Goal: Task Accomplishment & Management: Complete application form

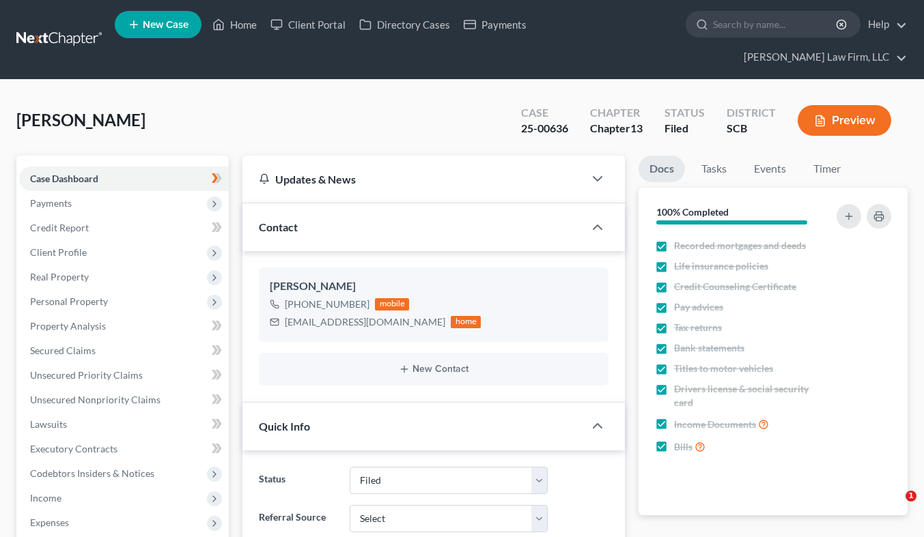
select select "2"
select select "1"
click at [57, 27] on link at bounding box center [59, 39] width 87 height 25
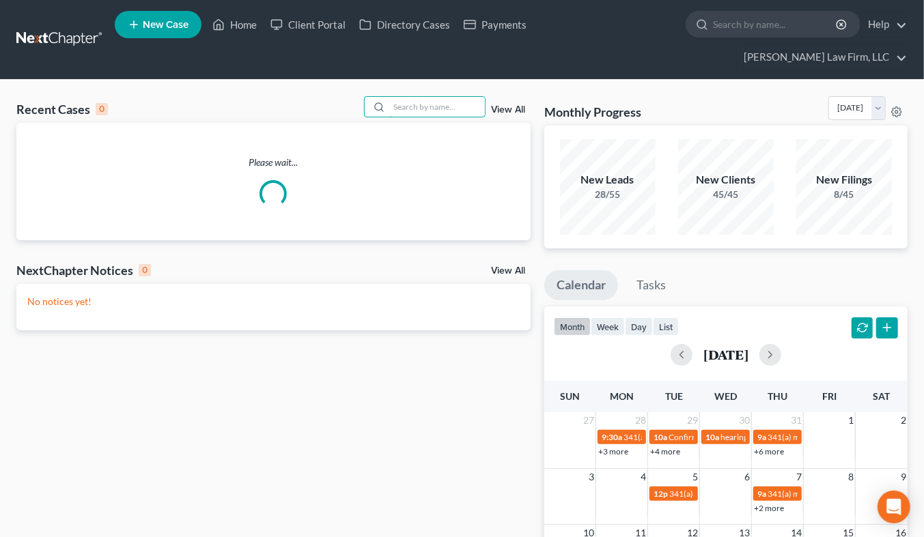
drag, startPoint x: 391, startPoint y: 82, endPoint x: 358, endPoint y: 91, distance: 34.1
click at [391, 97] on input "search" at bounding box center [437, 107] width 96 height 20
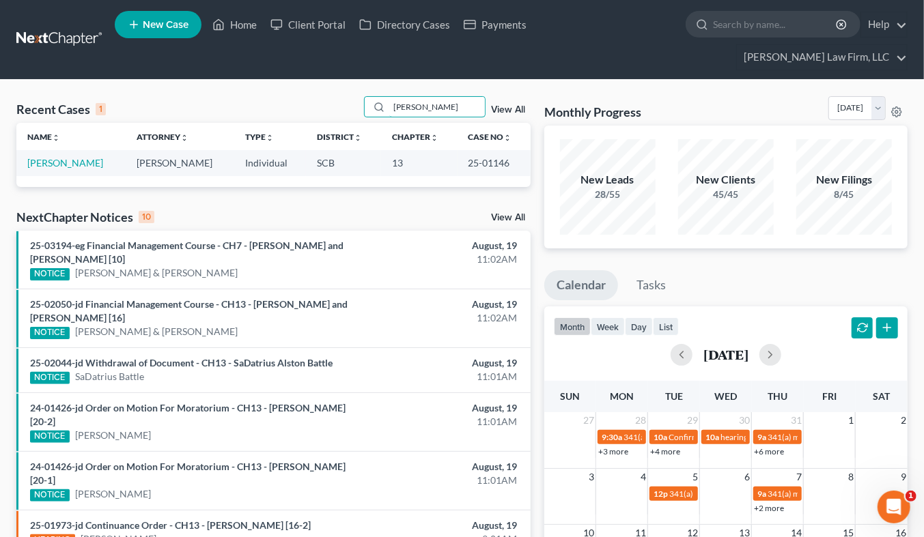
type input "[PERSON_NAME]"
click at [64, 157] on link "[PERSON_NAME]" at bounding box center [65, 163] width 76 height 12
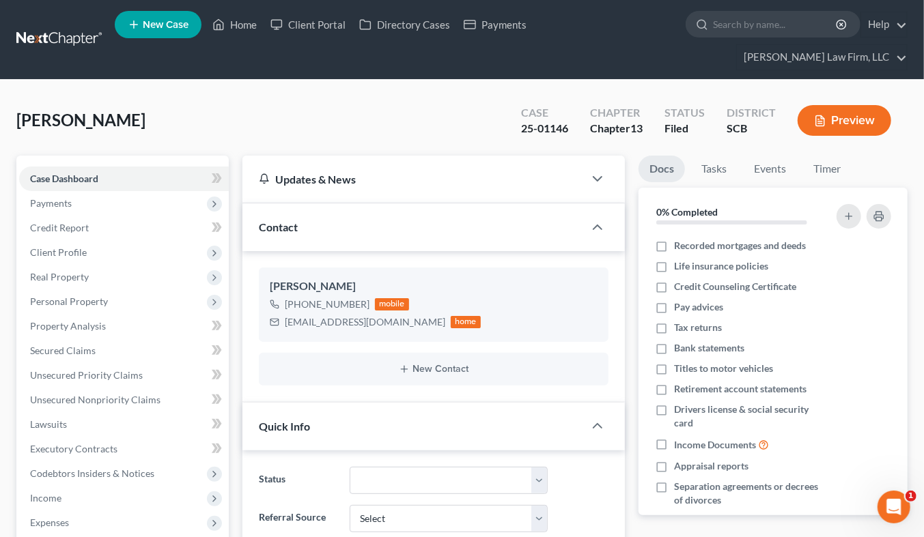
select select "0"
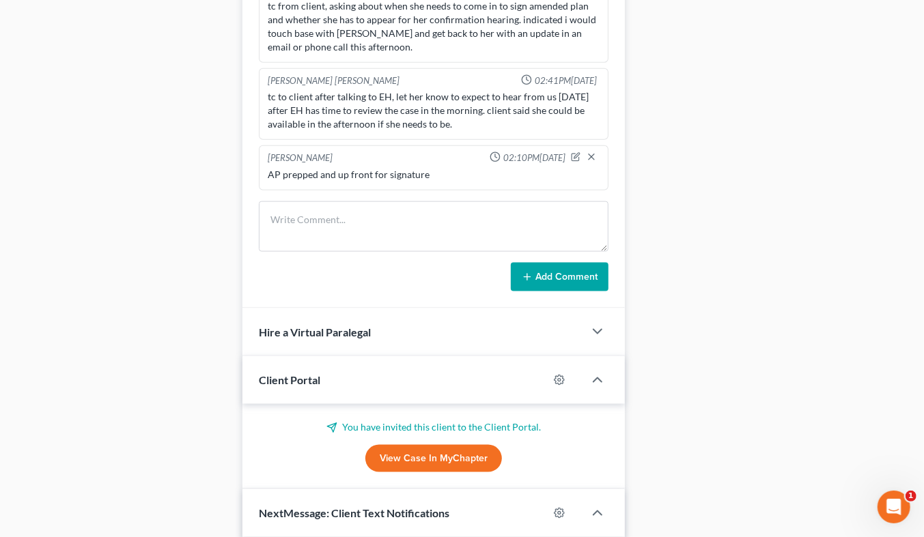
scroll to position [684, 0]
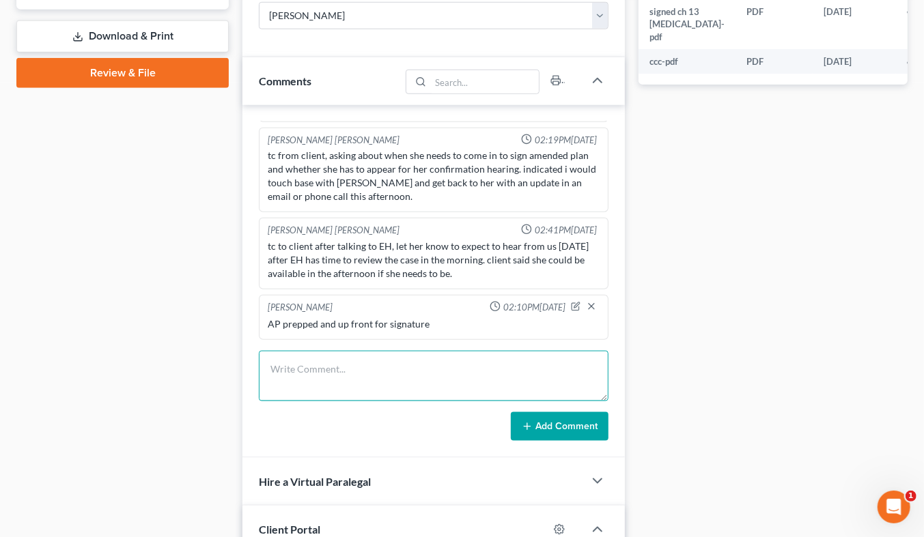
drag, startPoint x: 444, startPoint y: 364, endPoint x: 431, endPoint y: 360, distance: 14.1
click at [442, 362] on textarea at bounding box center [434, 376] width 350 height 51
type textarea "Emailed debtor about insurance cancellation."
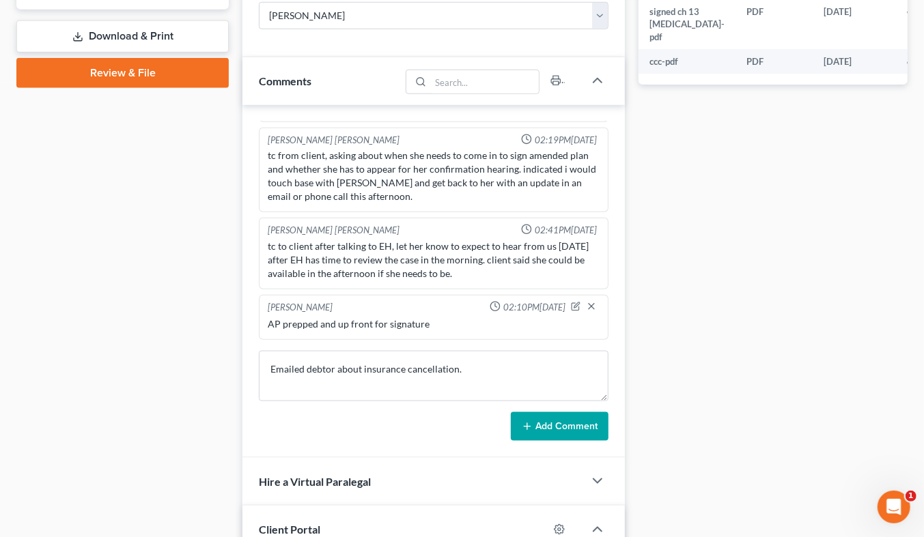
click at [589, 412] on button "Add Comment" at bounding box center [560, 426] width 98 height 29
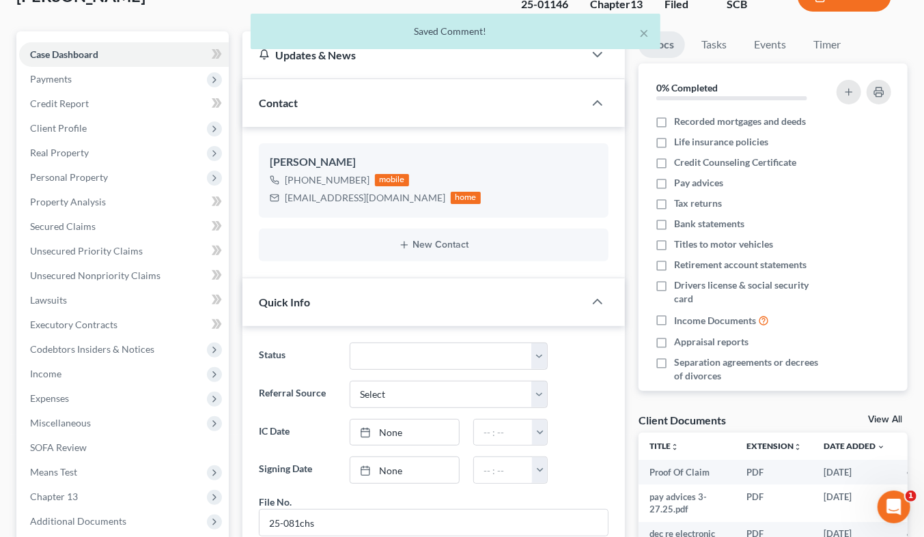
scroll to position [0, 0]
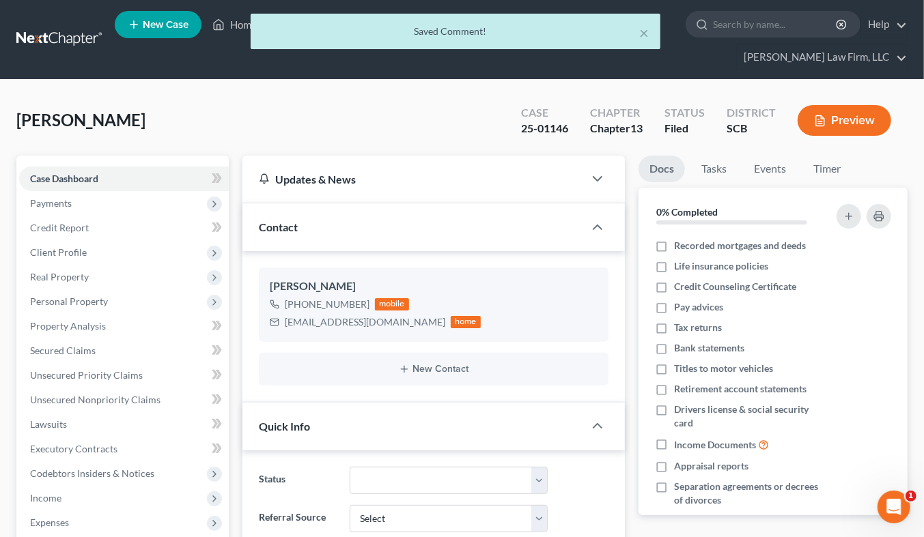
click at [66, 25] on div "× Saved Comment!" at bounding box center [455, 35] width 924 height 42
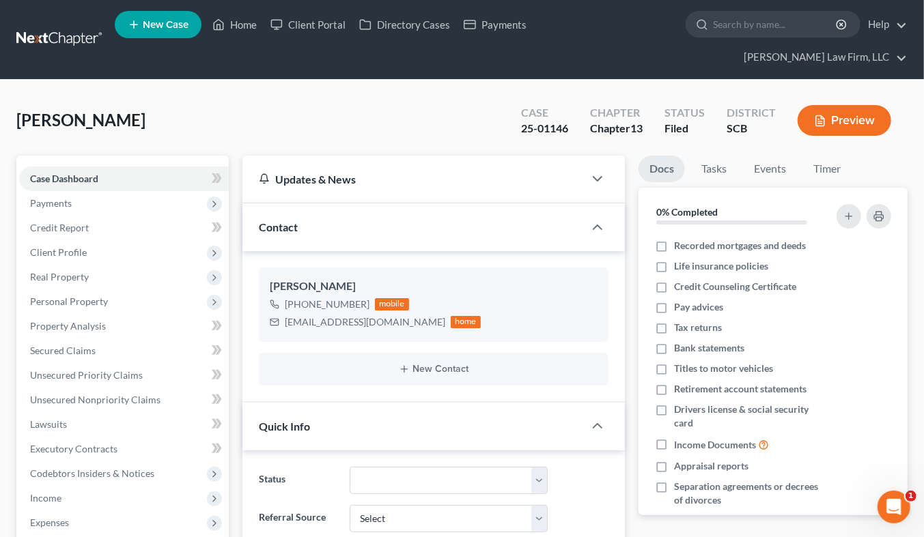
click at [66, 30] on link at bounding box center [59, 39] width 87 height 25
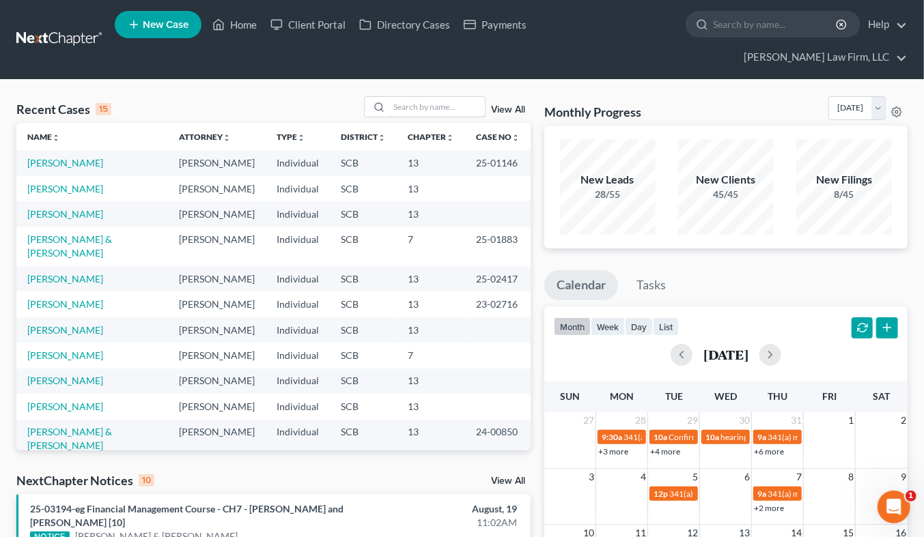
click at [416, 97] on input "search" at bounding box center [437, 107] width 96 height 20
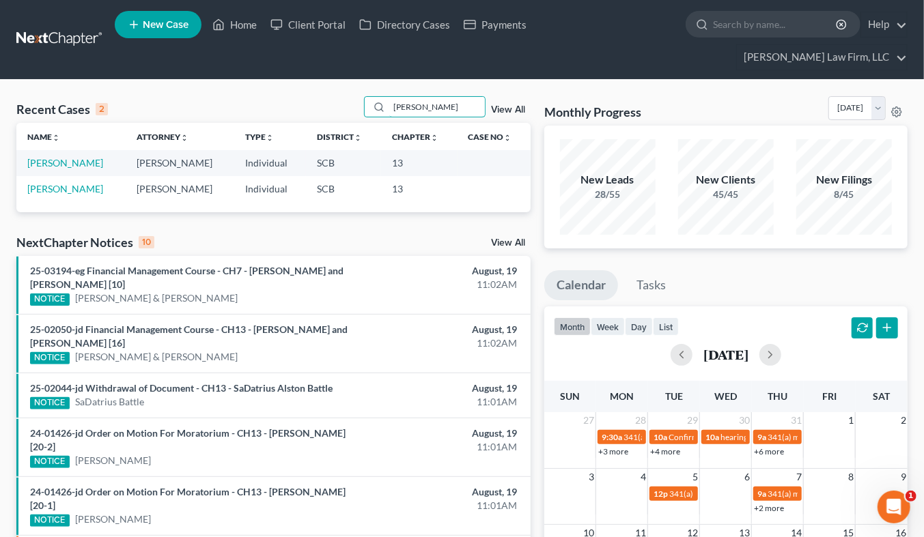
type input "chapman"
click at [76, 157] on link "[PERSON_NAME]" at bounding box center [65, 163] width 76 height 12
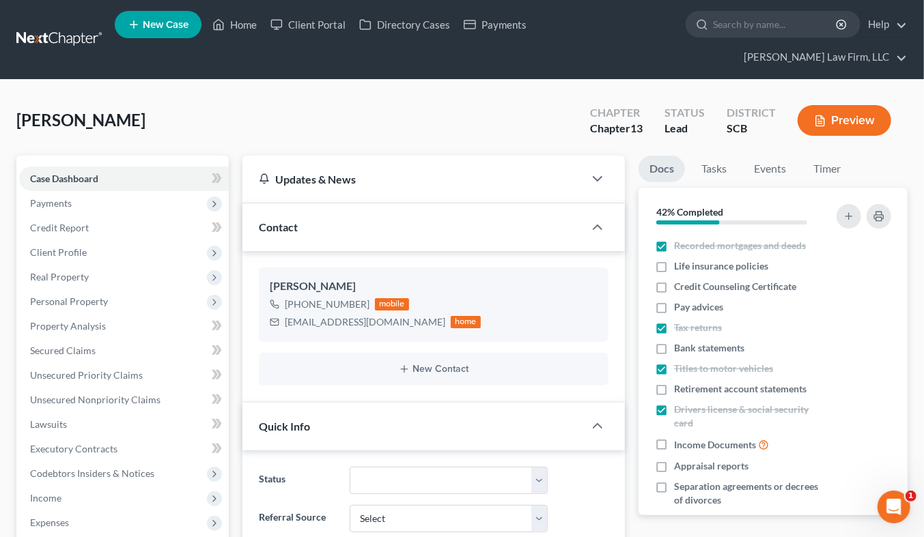
select select "2"
click at [64, 27] on link at bounding box center [59, 39] width 87 height 25
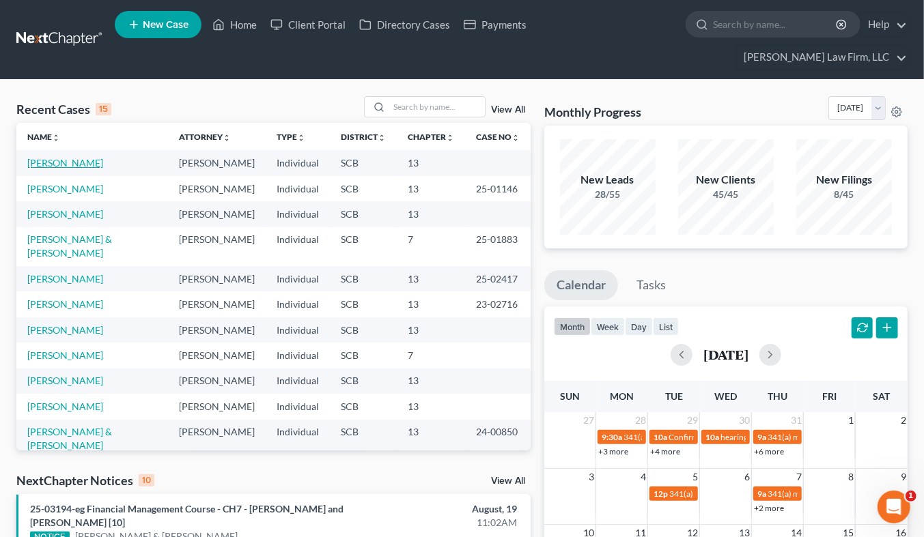
click at [72, 157] on link "[PERSON_NAME]" at bounding box center [65, 163] width 76 height 12
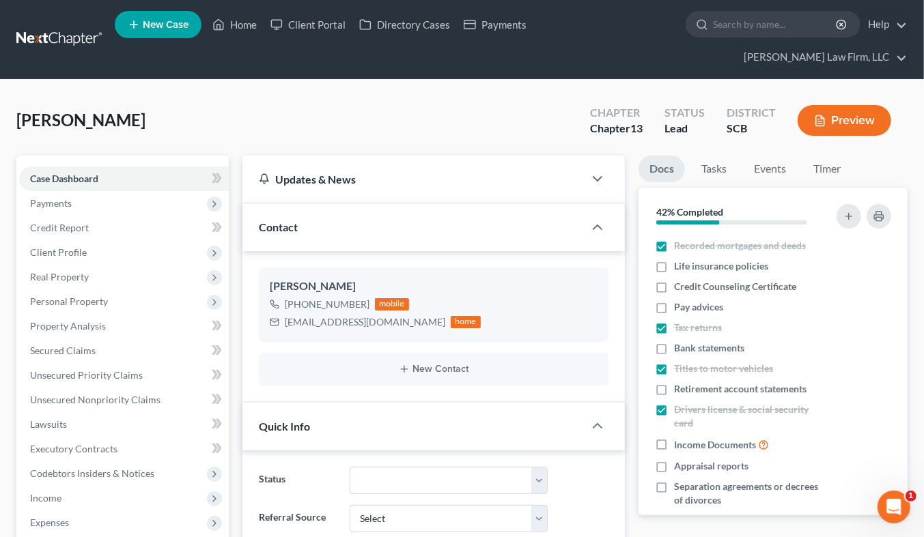
select select "2"
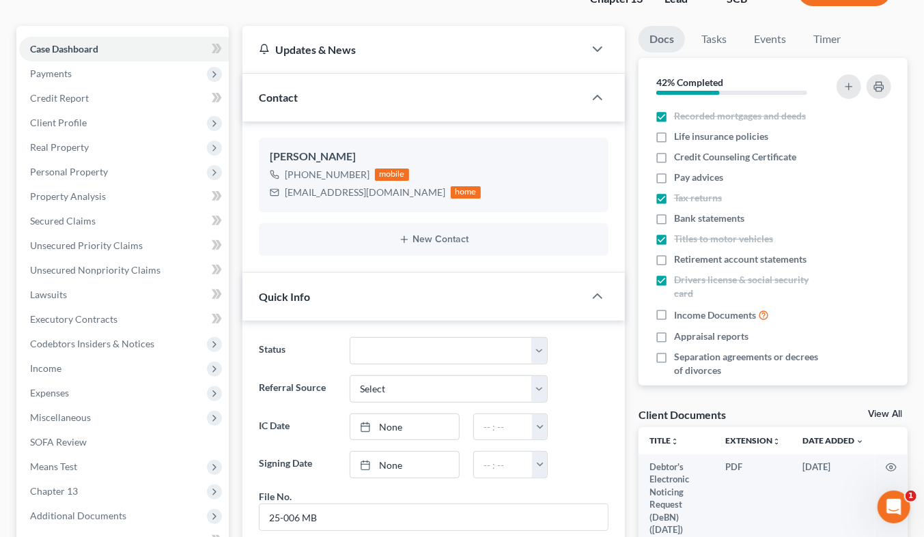
scroll to position [379, 0]
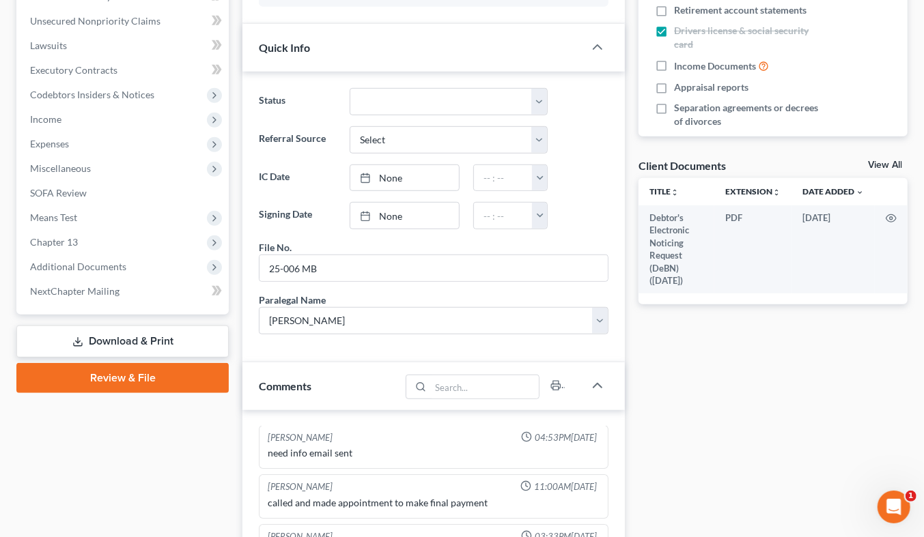
click at [51, 113] on span "Income" at bounding box center [45, 119] width 31 height 12
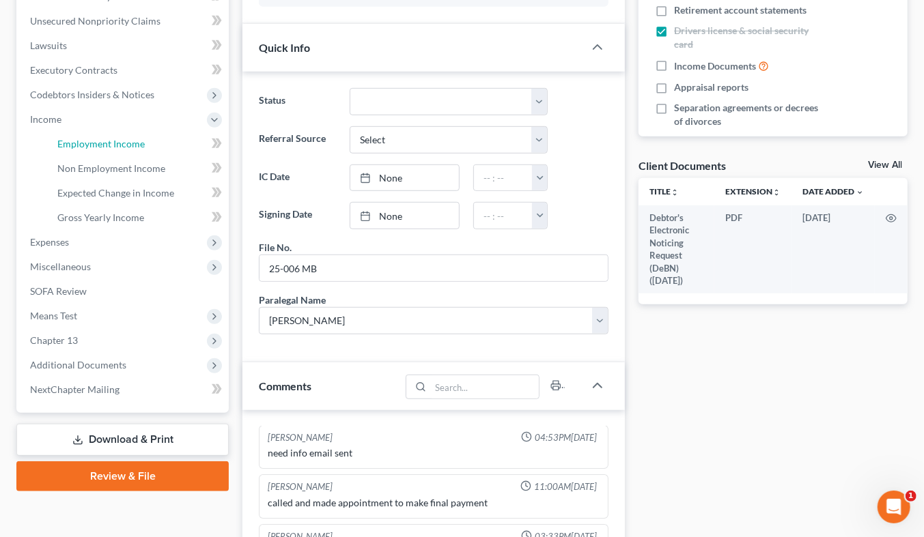
click at [81, 138] on span "Employment Income" at bounding box center [100, 144] width 87 height 12
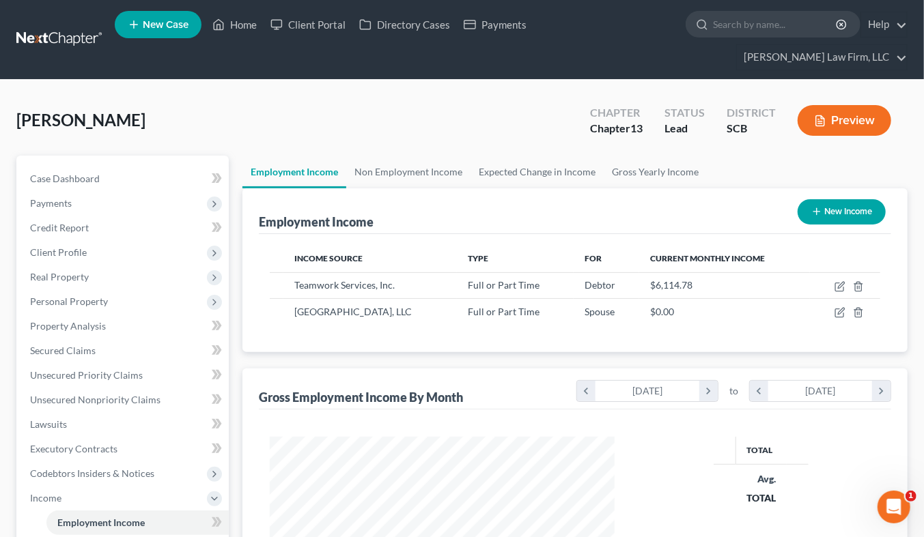
scroll to position [244, 372]
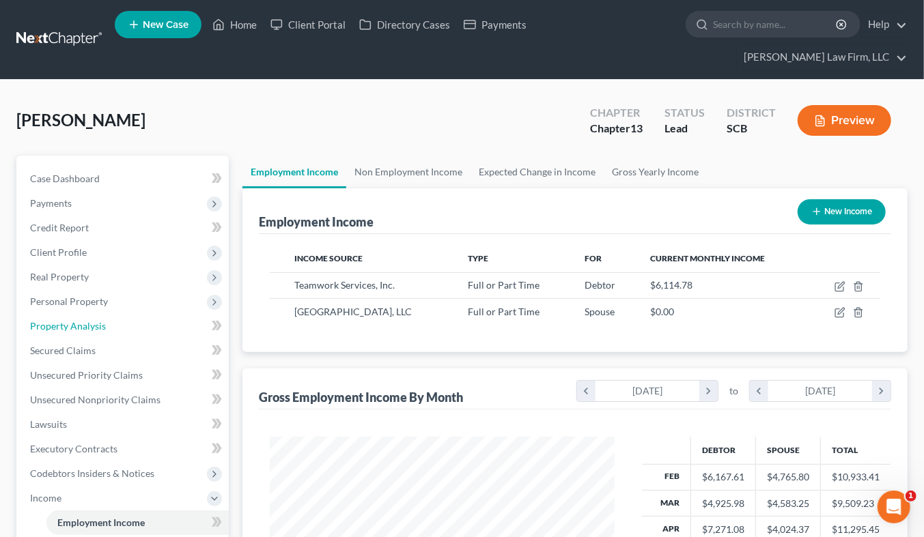
click at [117, 314] on link "Property Analysis" at bounding box center [124, 326] width 210 height 25
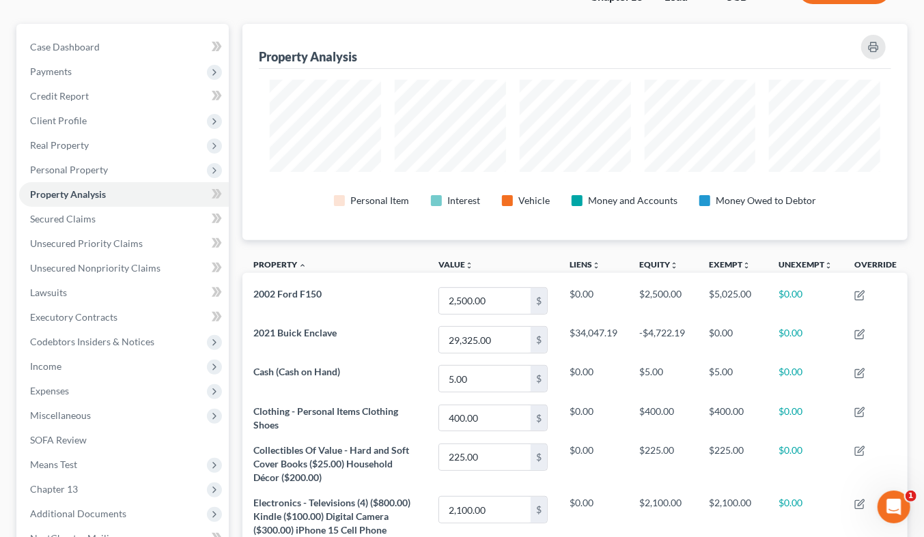
scroll to position [152, 0]
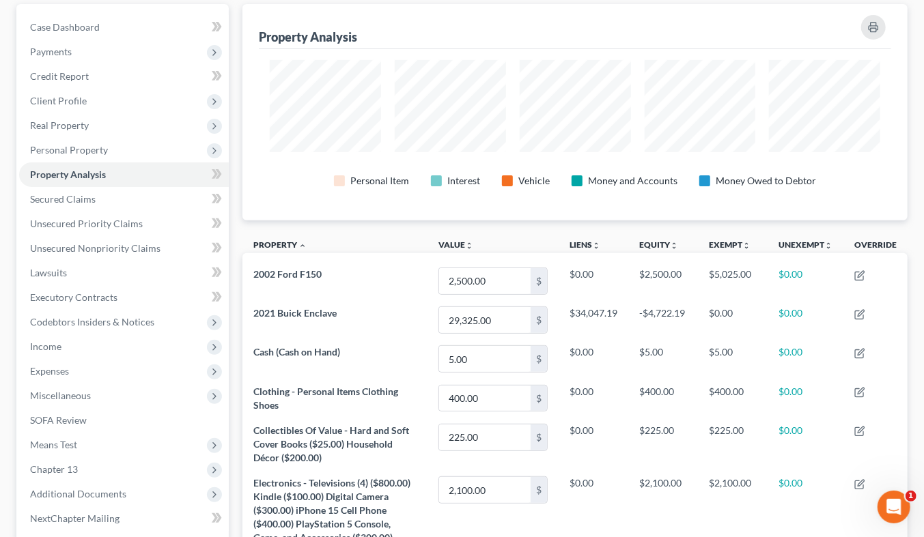
click at [85, 334] on span "Income" at bounding box center [124, 346] width 210 height 25
click at [94, 365] on span "Employment Income" at bounding box center [100, 371] width 87 height 12
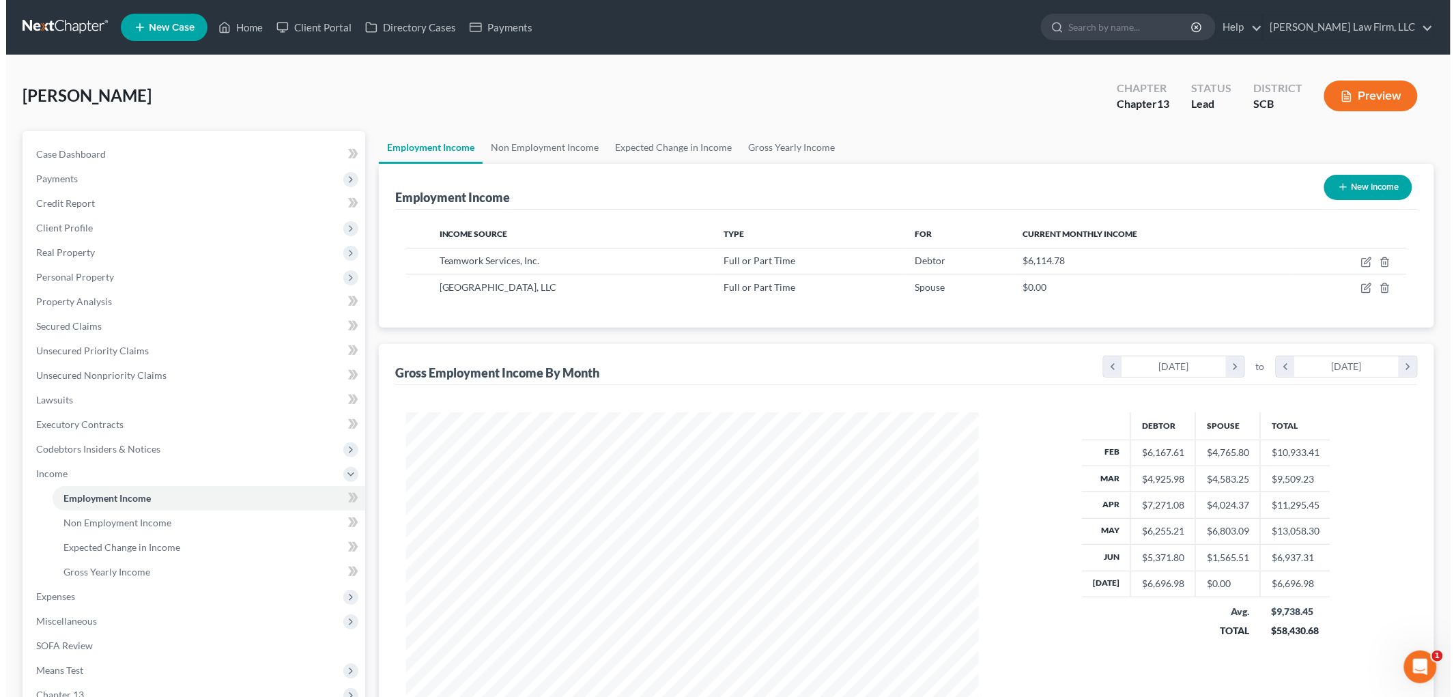
scroll to position [285, 599]
click at [935, 260] on icon "button" at bounding box center [1361, 260] width 6 height 6
select select "0"
select select "10"
select select "0"
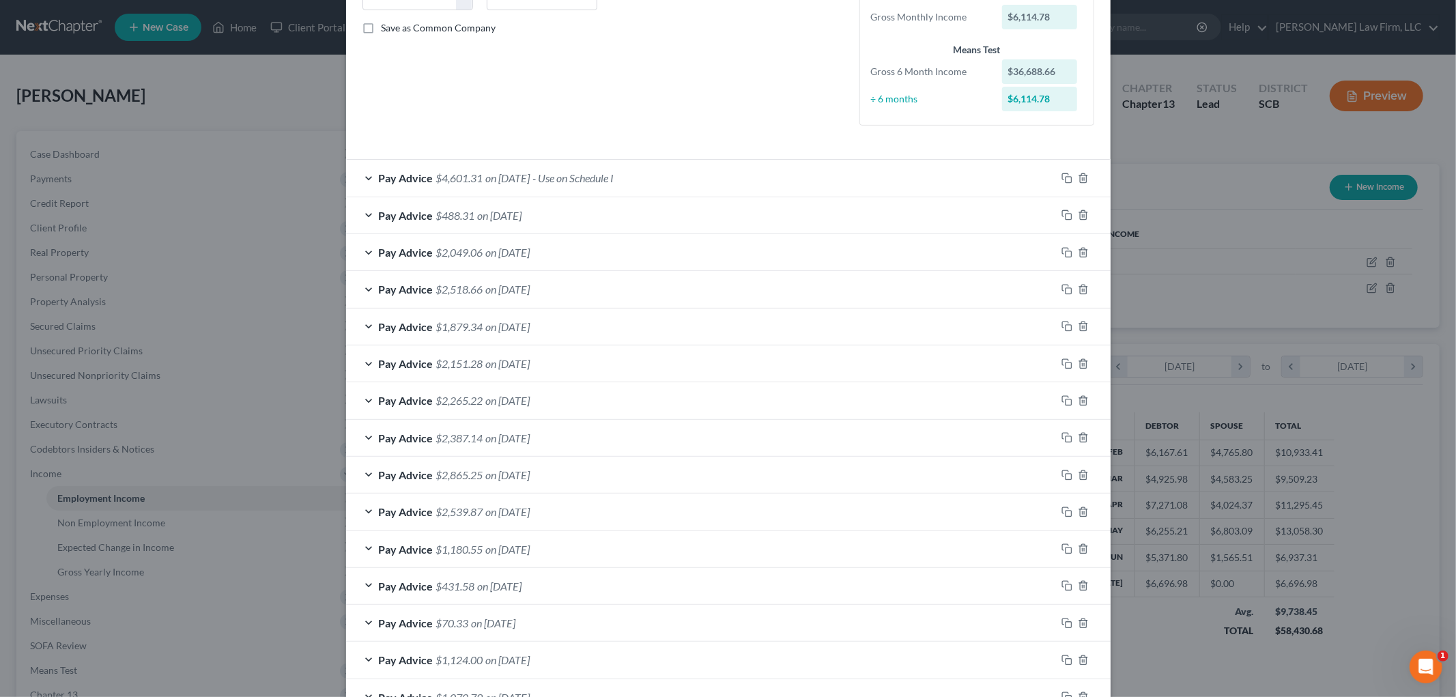
scroll to position [276, 0]
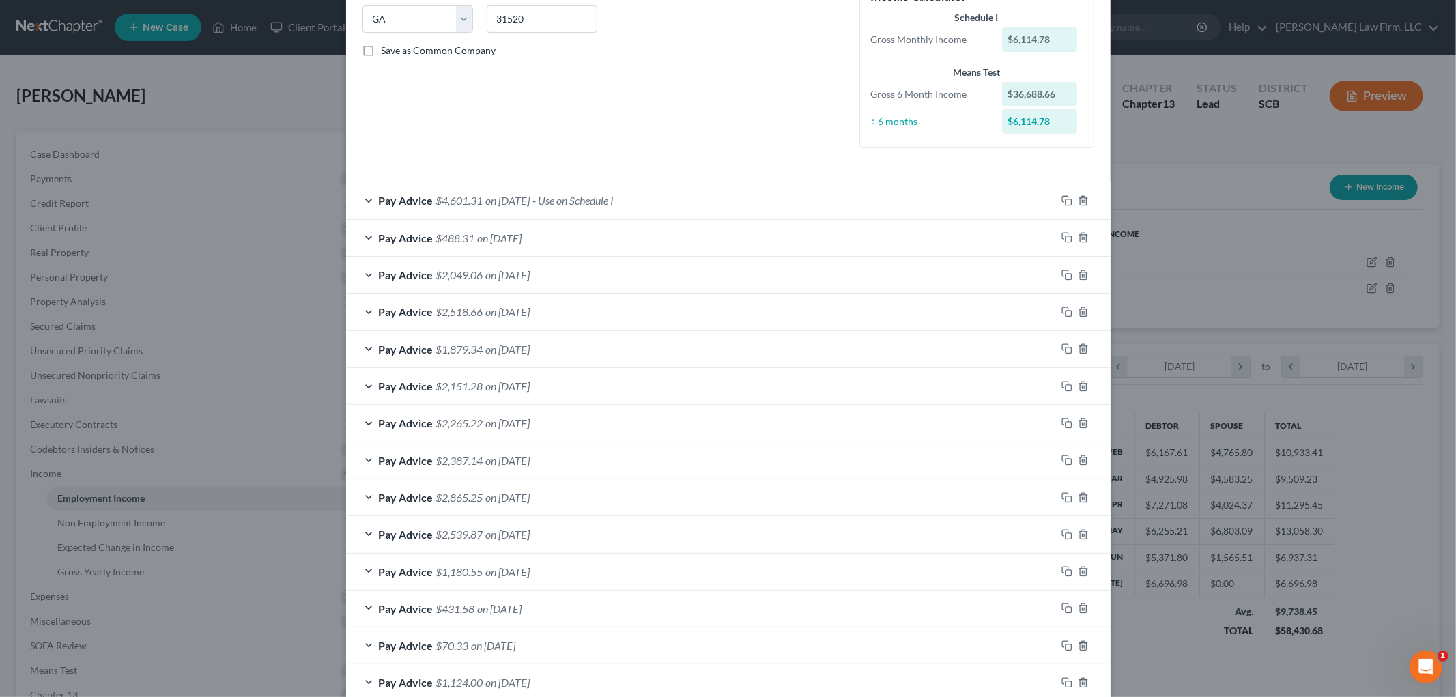
click at [687, 199] on div "Pay Advice $4,601.31 on 08/19/2025 - Use on Schedule I" at bounding box center [701, 200] width 710 height 36
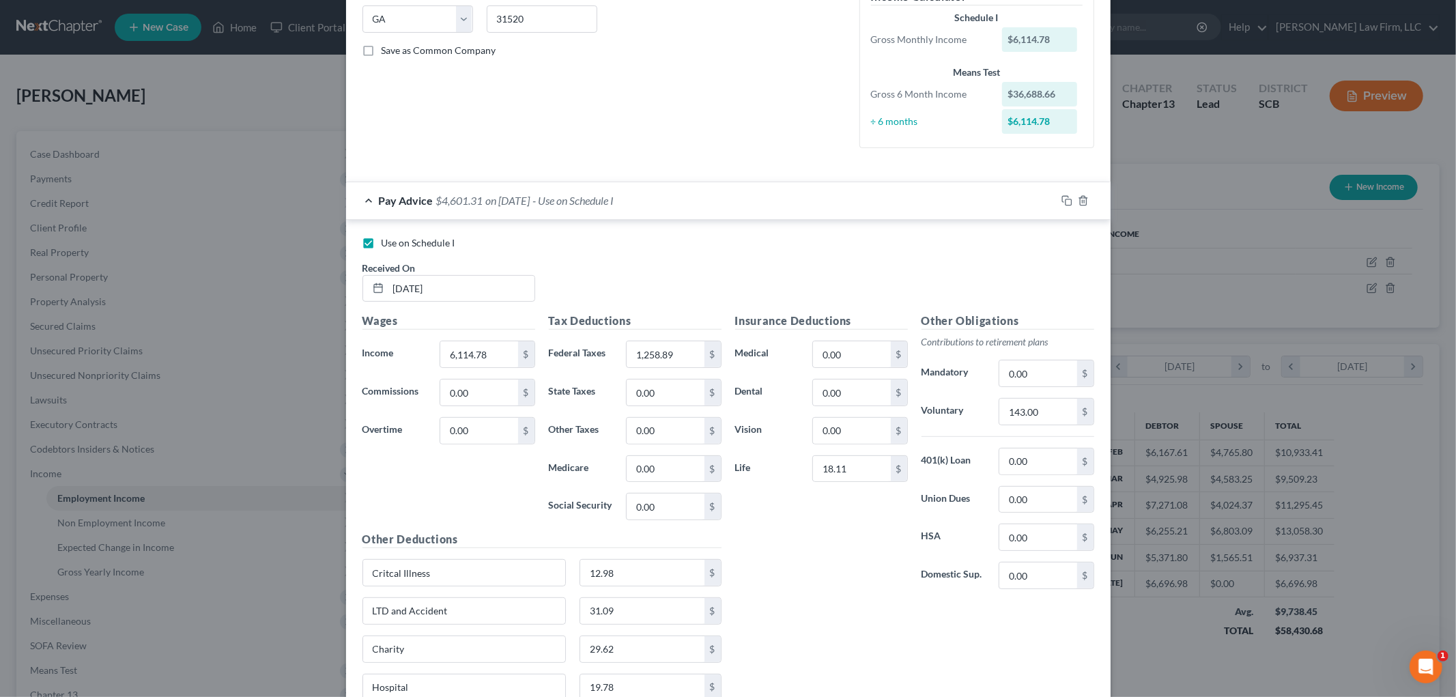
click at [687, 199] on div "Pay Advice $4,601.31 on 08/19/2025 - Use on Schedule I" at bounding box center [701, 200] width 710 height 36
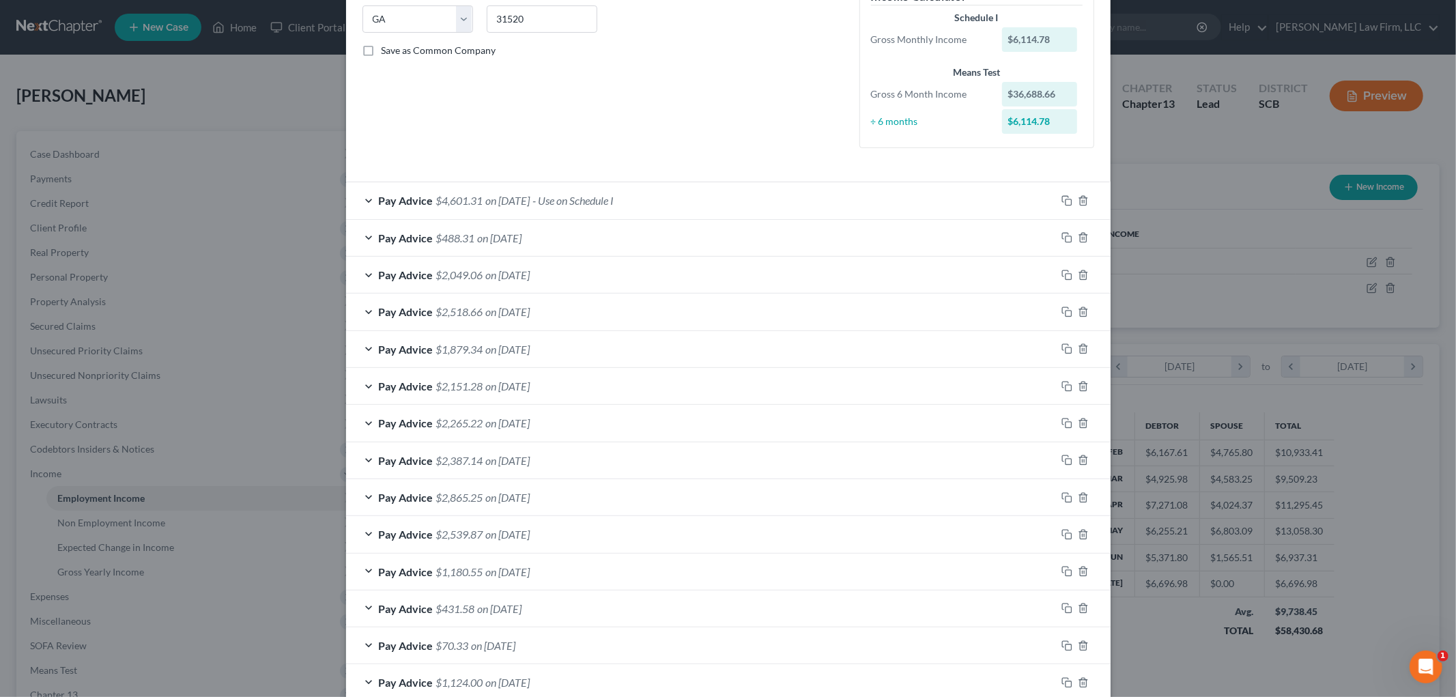
click at [687, 199] on div "Pay Advice $4,601.31 on 08/19/2025 - Use on Schedule I" at bounding box center [701, 200] width 710 height 36
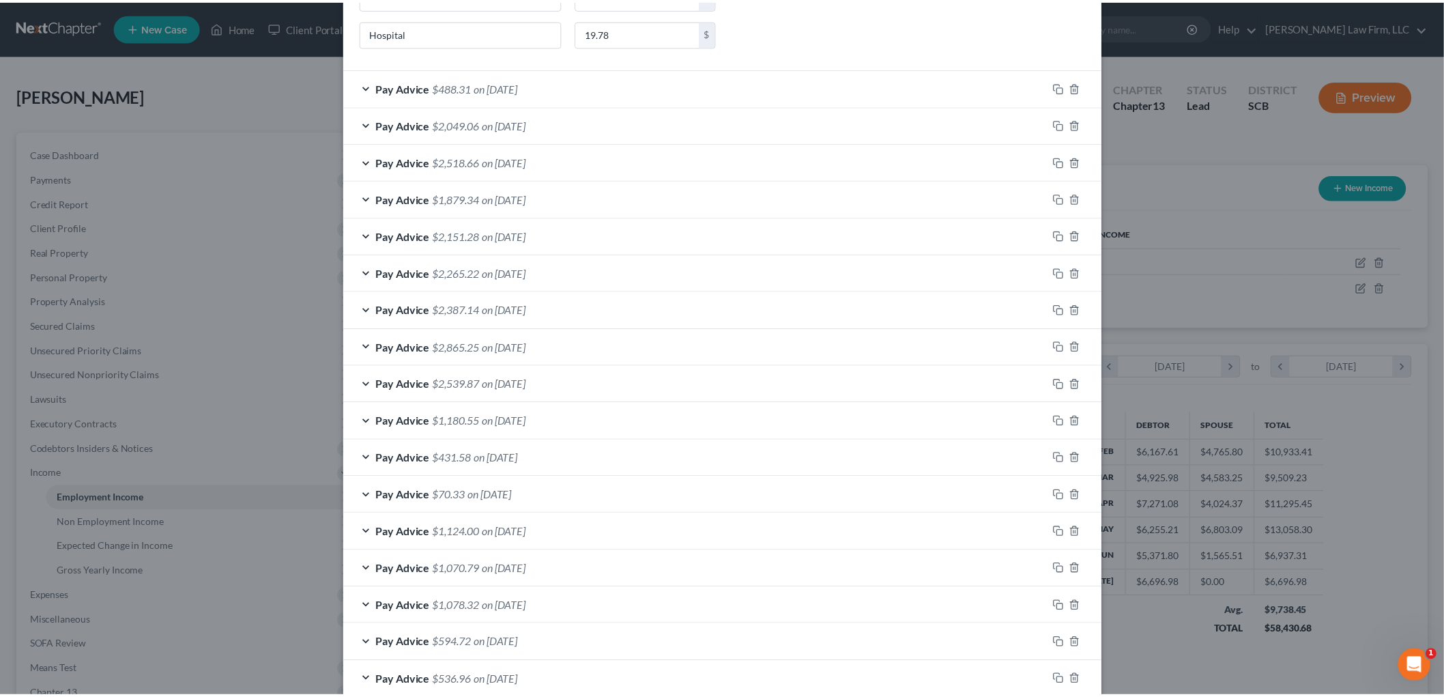
scroll to position [1085, 0]
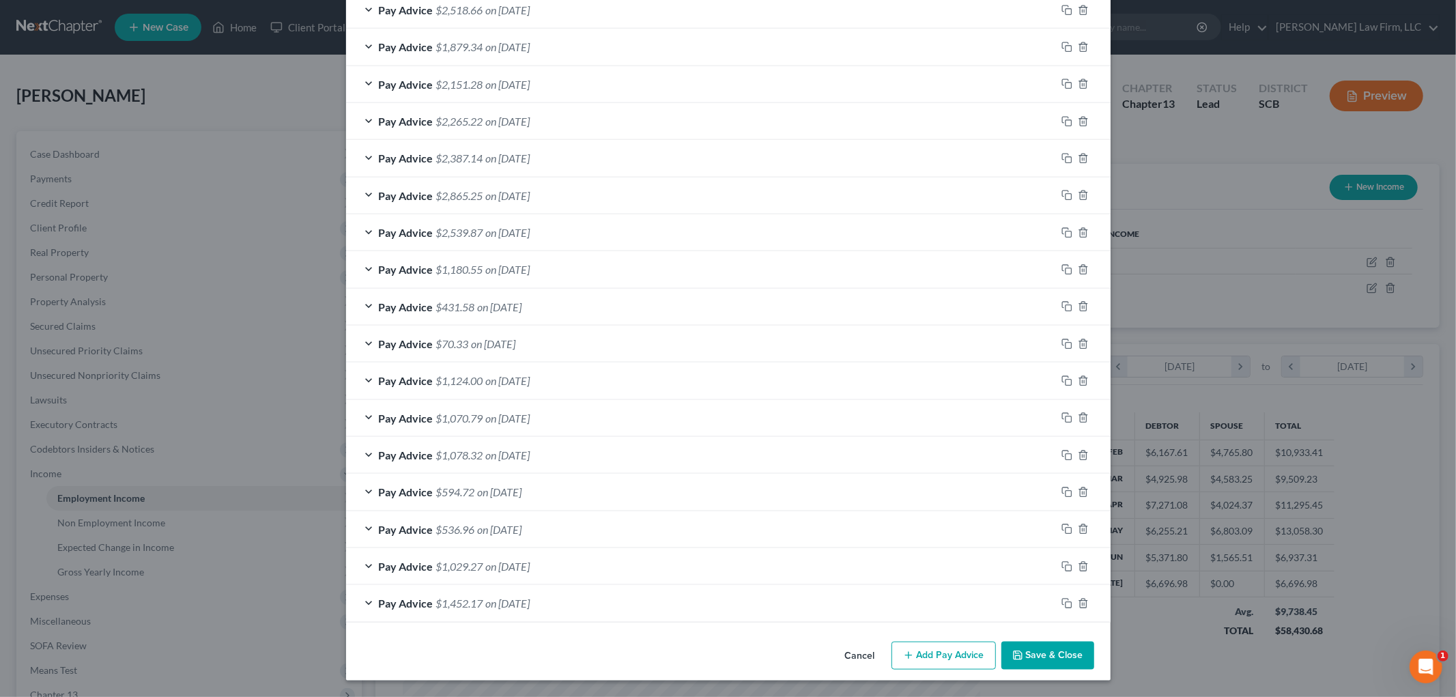
click at [935, 537] on button "Save & Close" at bounding box center [1047, 656] width 93 height 29
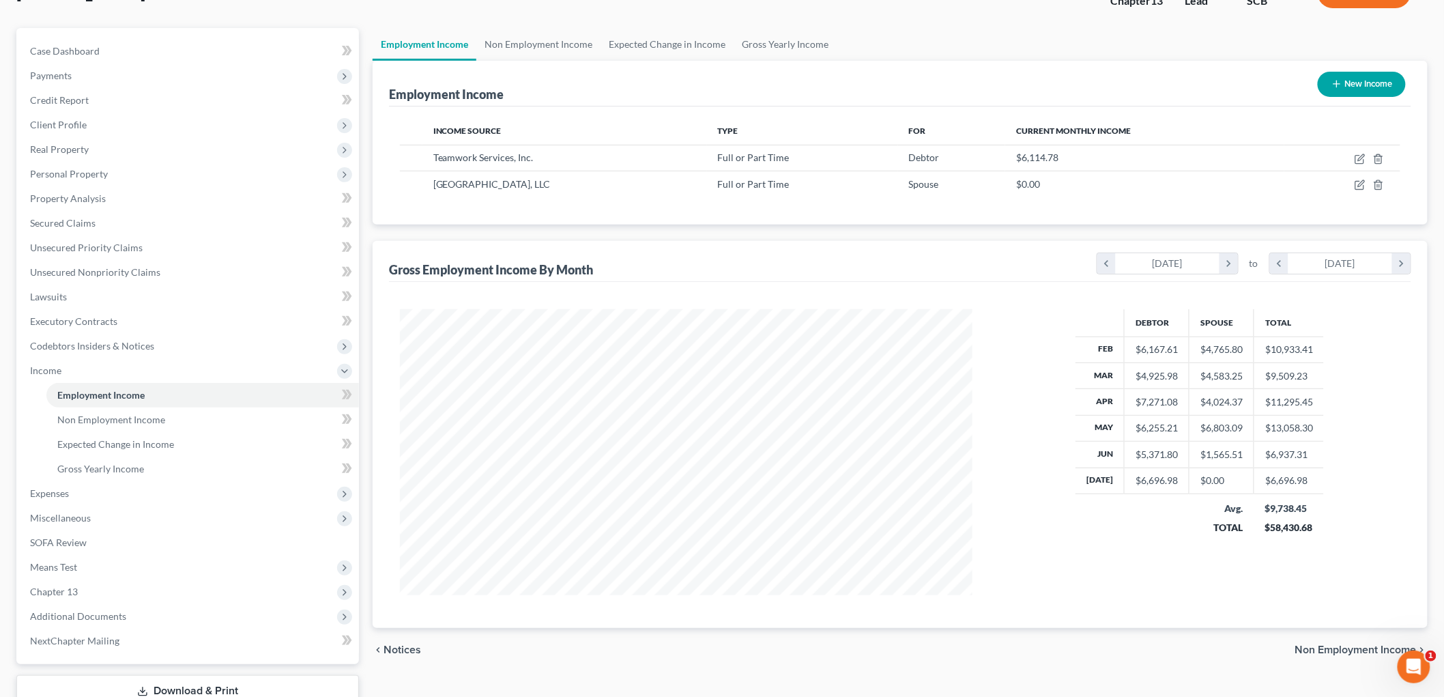
scroll to position [199, 0]
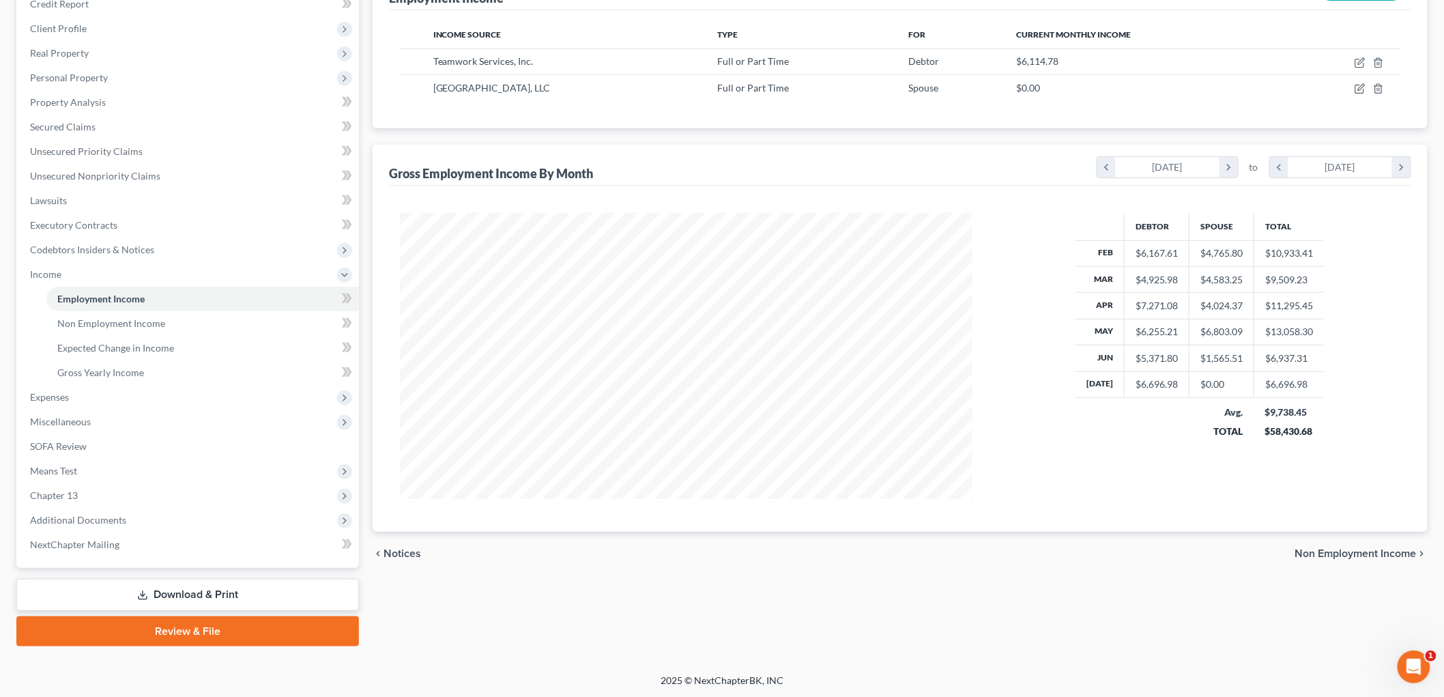
click at [51, 465] on span "Means Test" at bounding box center [53, 471] width 47 height 12
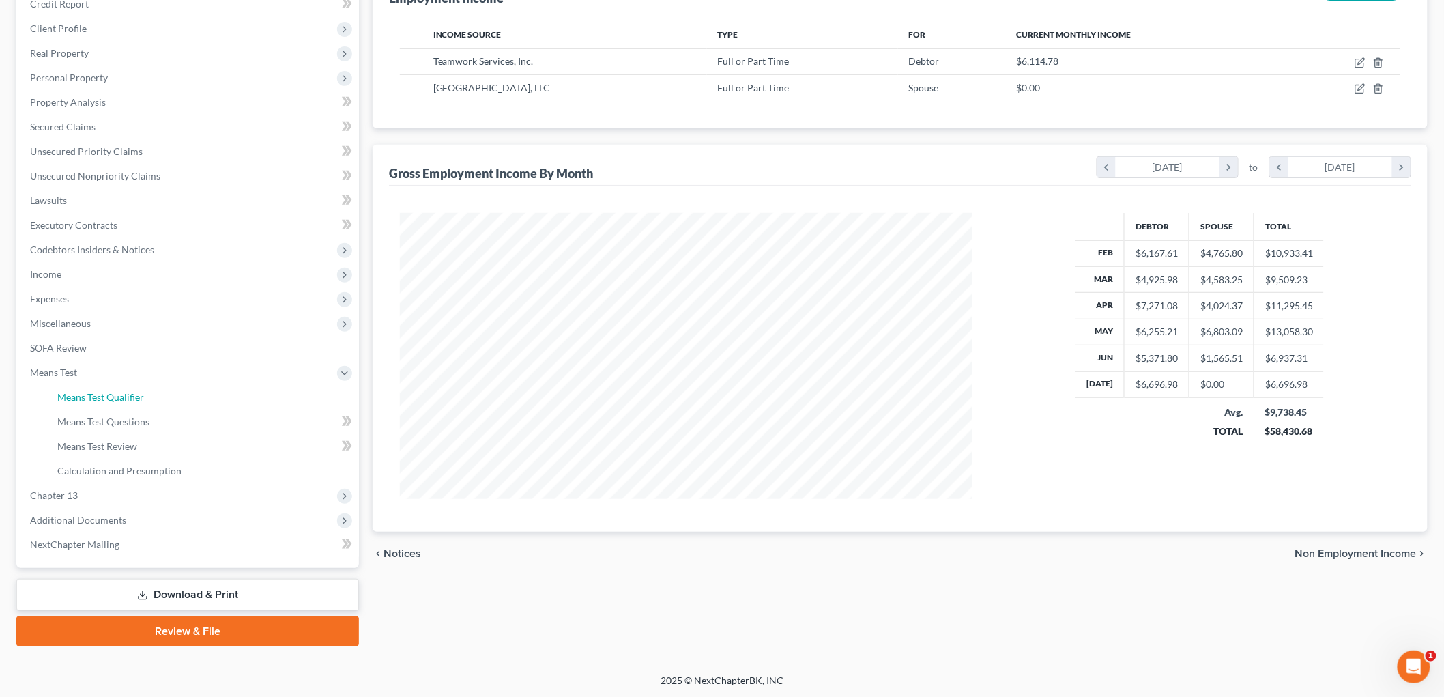
click at [139, 405] on link "Means Test Qualifier" at bounding box center [202, 397] width 313 height 25
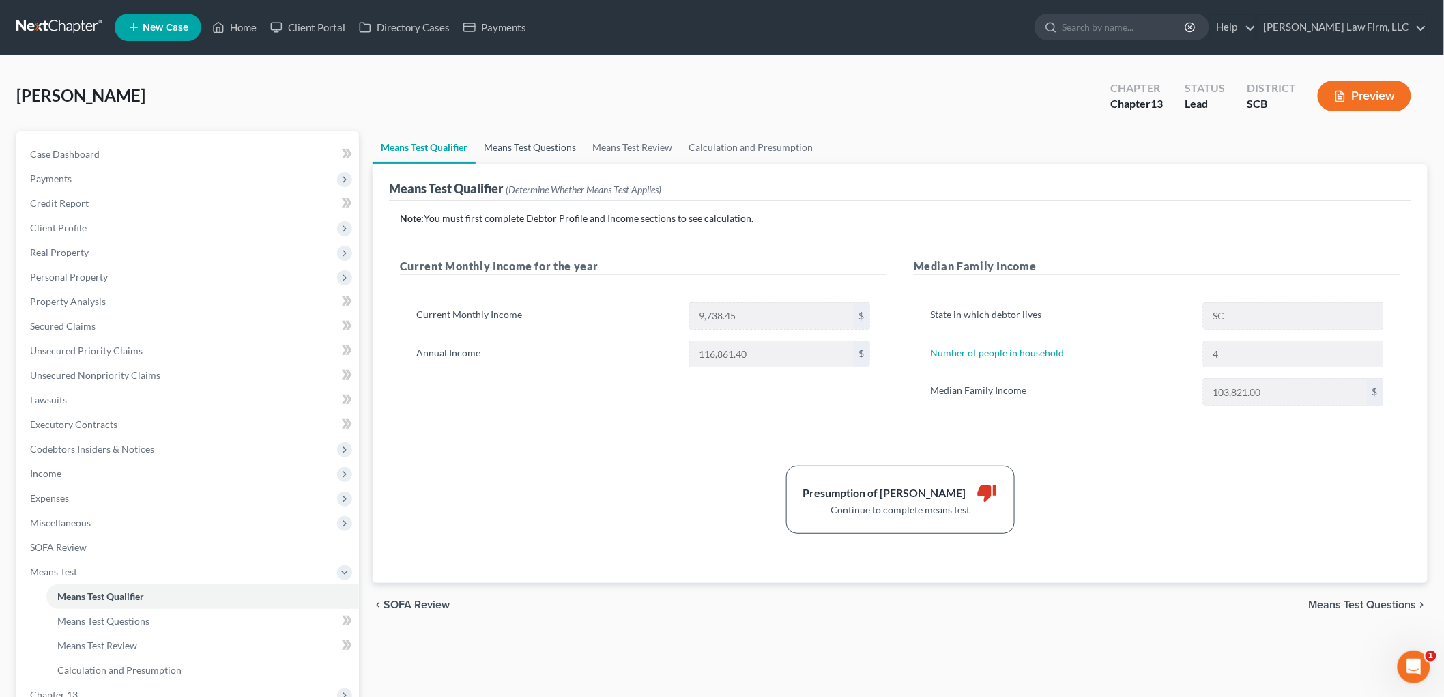
click at [504, 141] on link "Means Test Questions" at bounding box center [530, 147] width 109 height 33
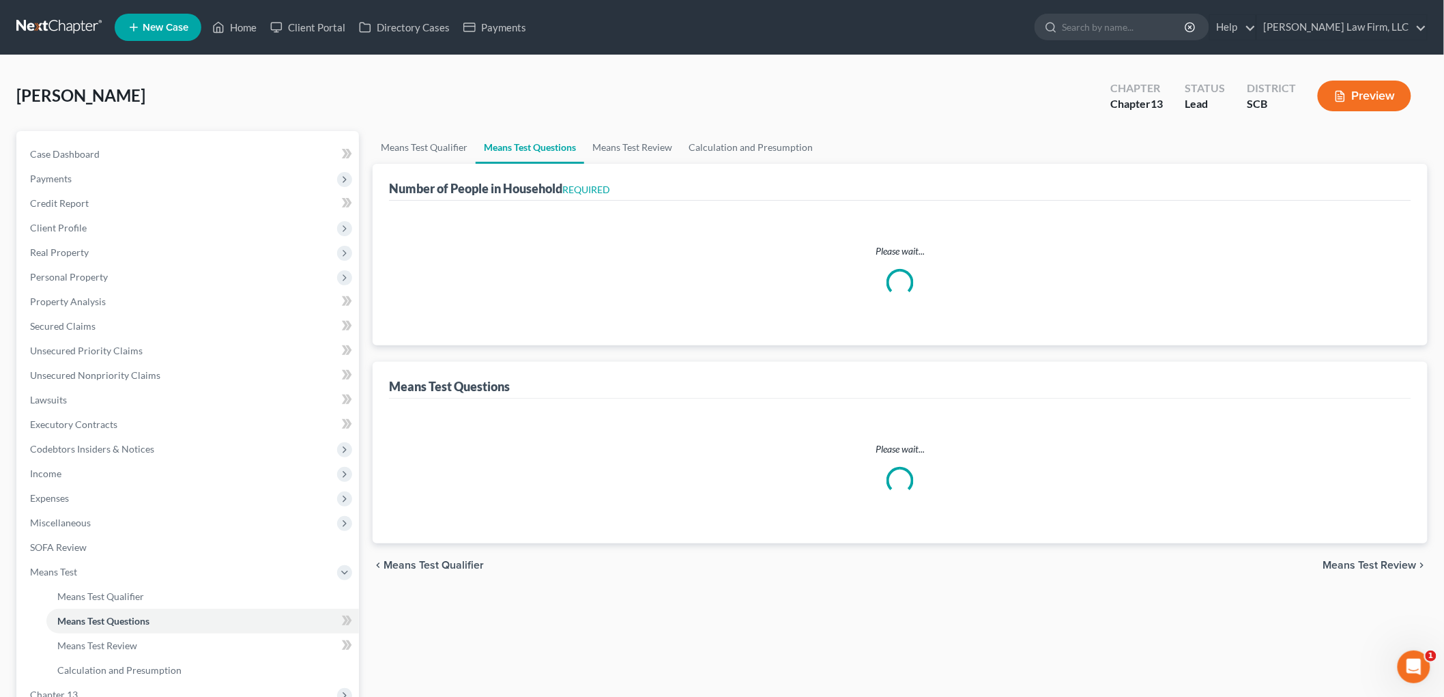
select select "1"
select select "60"
select select "4"
select select "2"
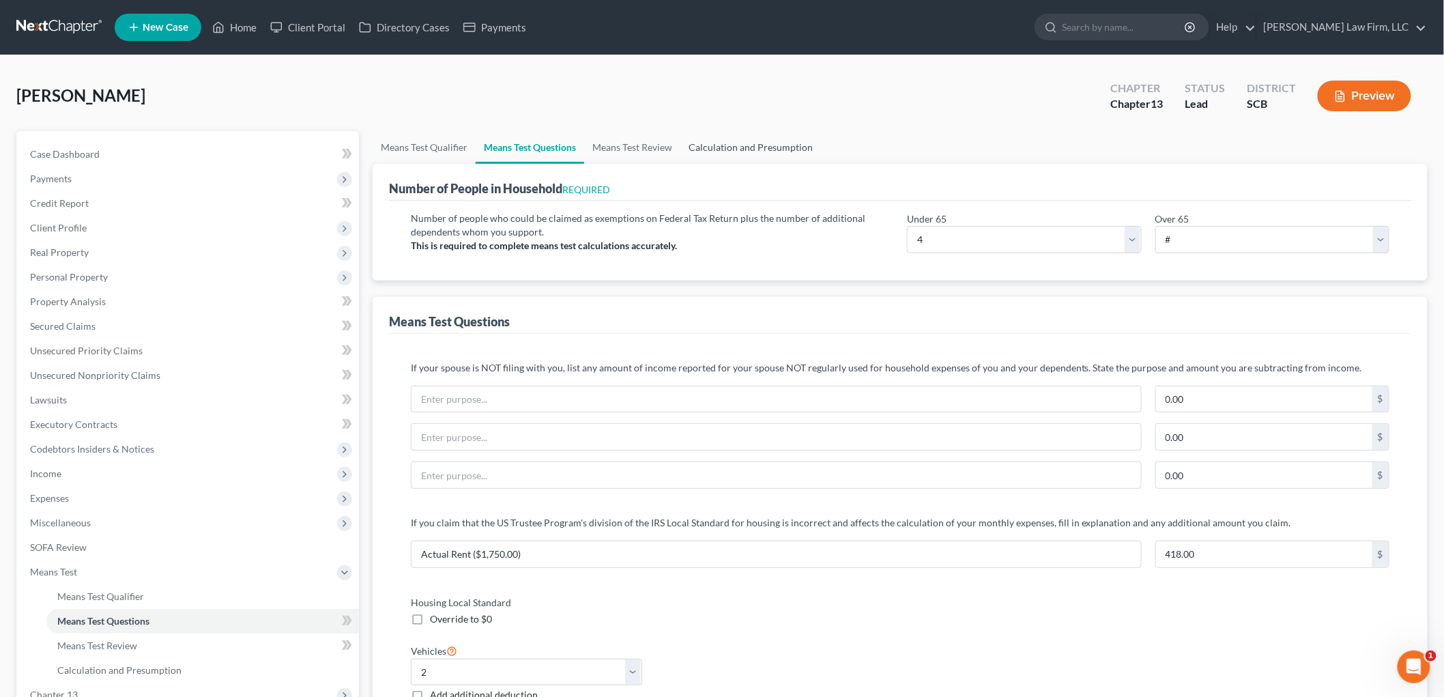
click at [771, 144] on link "Calculation and Presumption" at bounding box center [751, 147] width 141 height 33
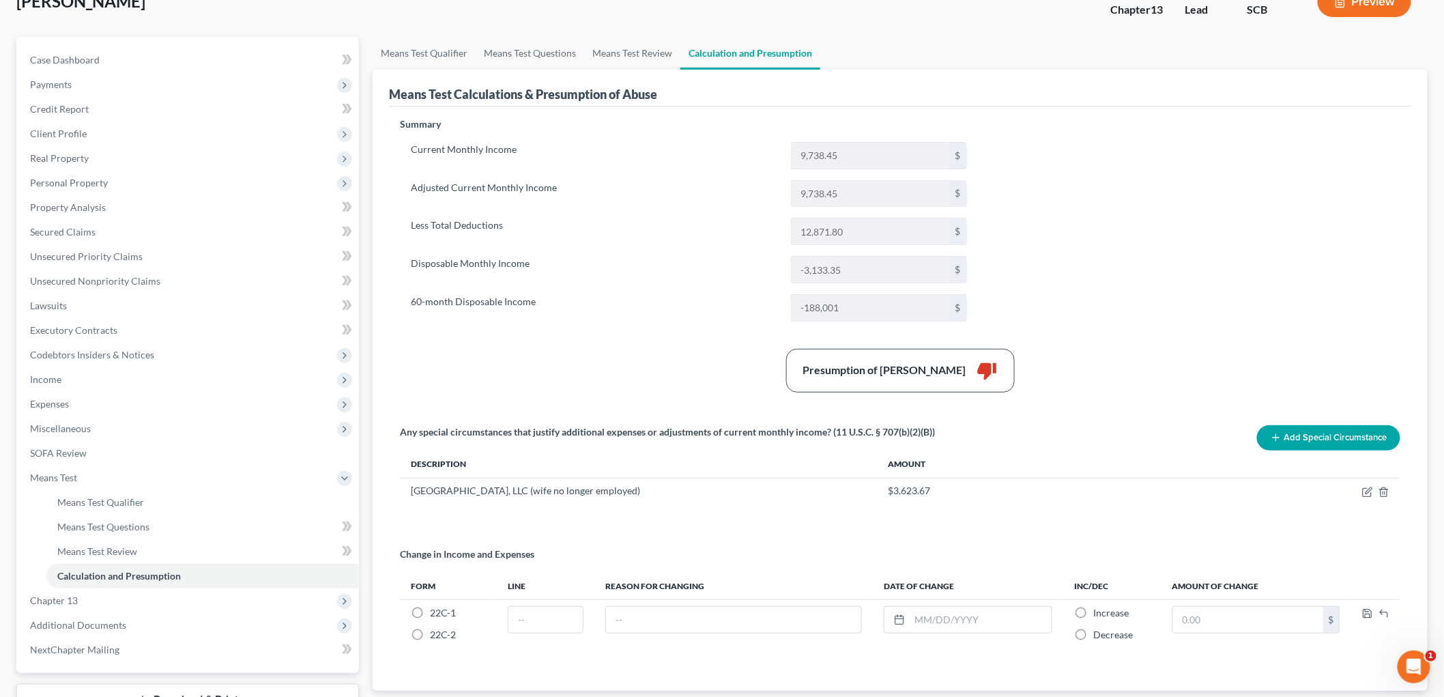
scroll to position [199, 0]
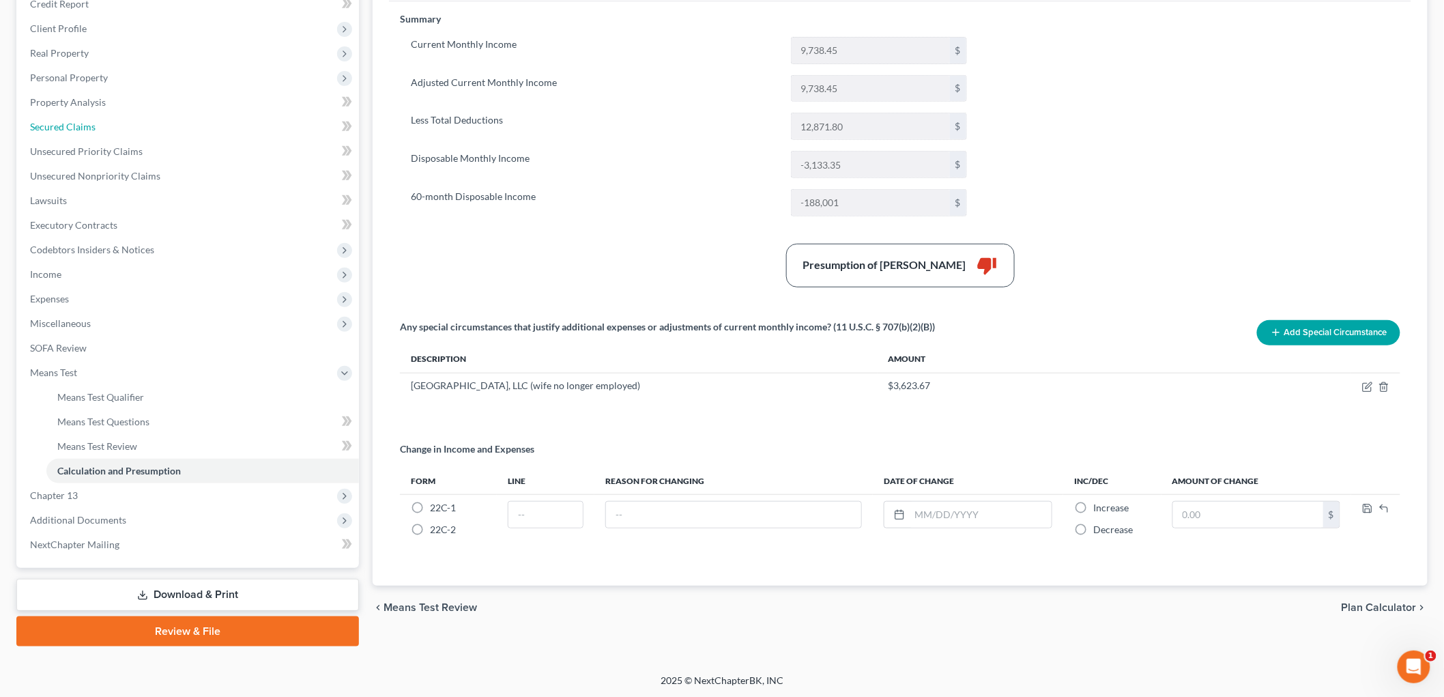
click at [51, 119] on link "Secured Claims" at bounding box center [189, 127] width 340 height 25
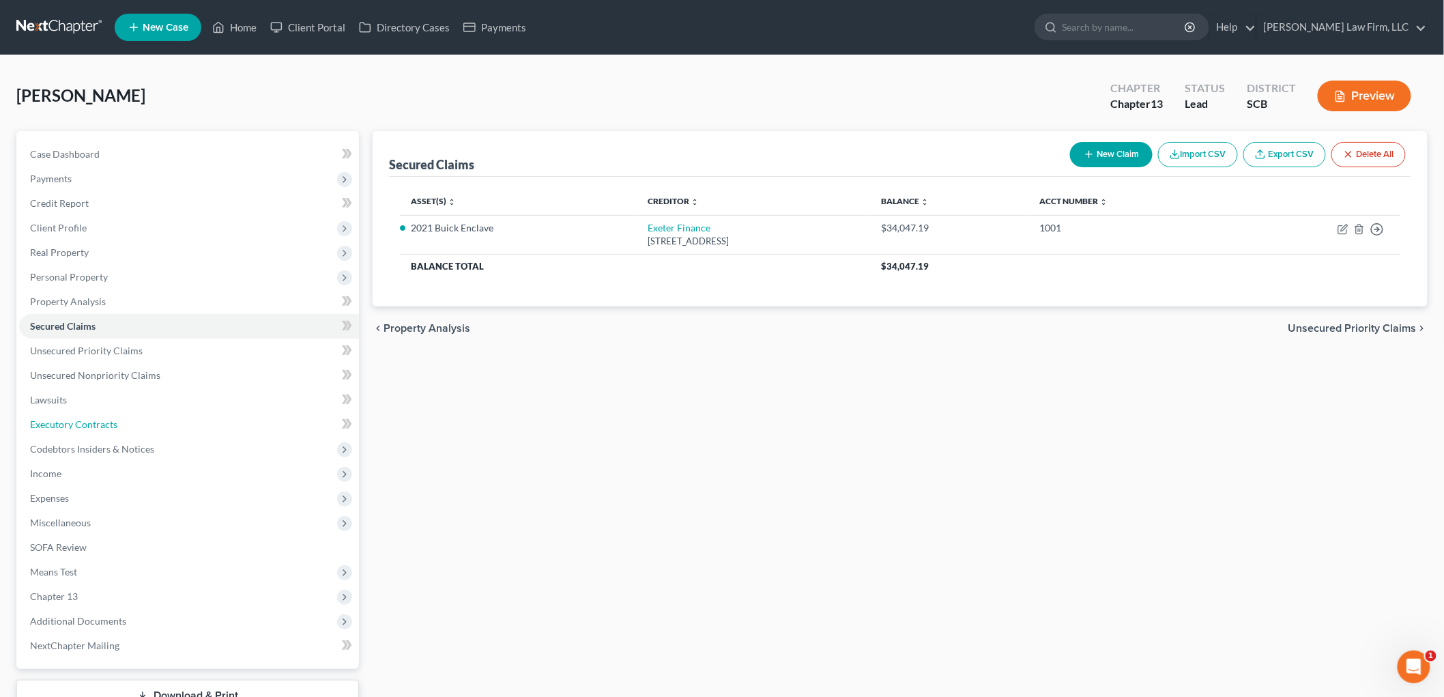
click at [103, 420] on span "Executory Contracts" at bounding box center [73, 424] width 87 height 12
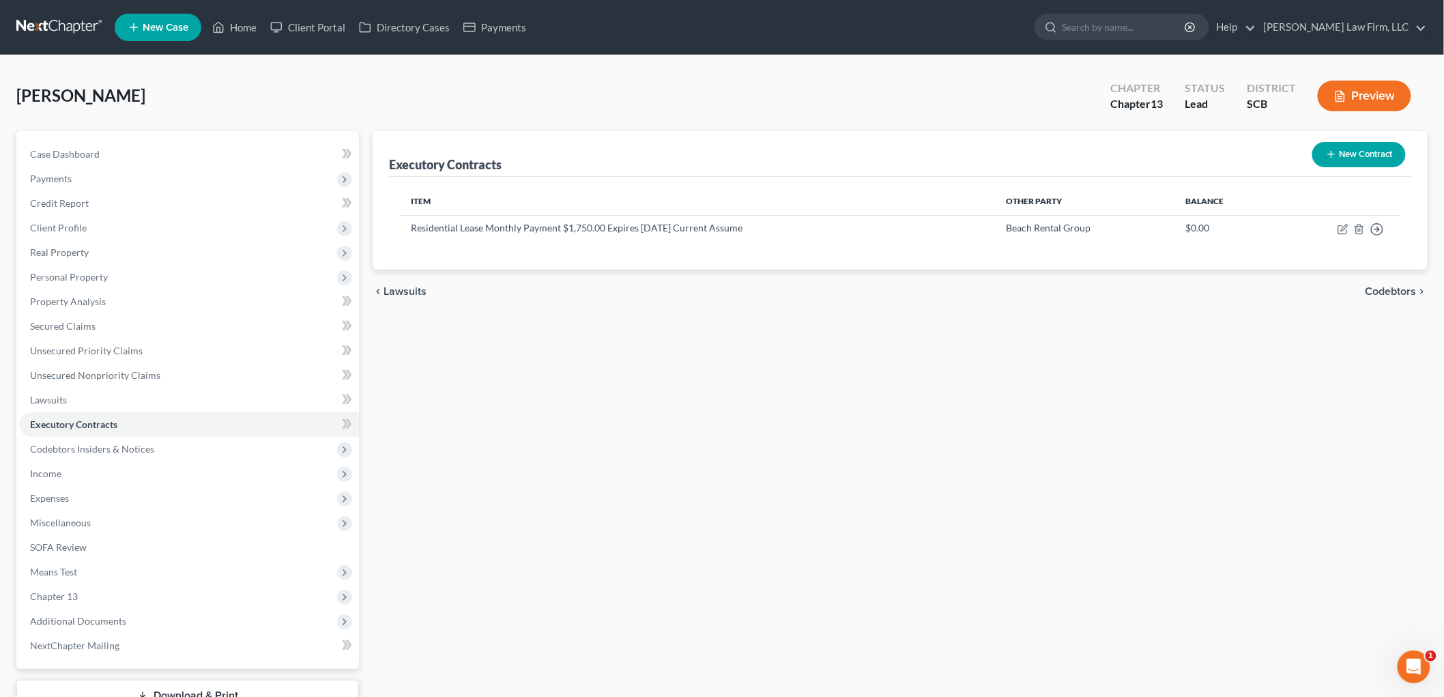
click at [148, 443] on span "Codebtors Insiders & Notices" at bounding box center [92, 449] width 124 height 12
click at [134, 472] on link "Codebtors" at bounding box center [202, 473] width 313 height 25
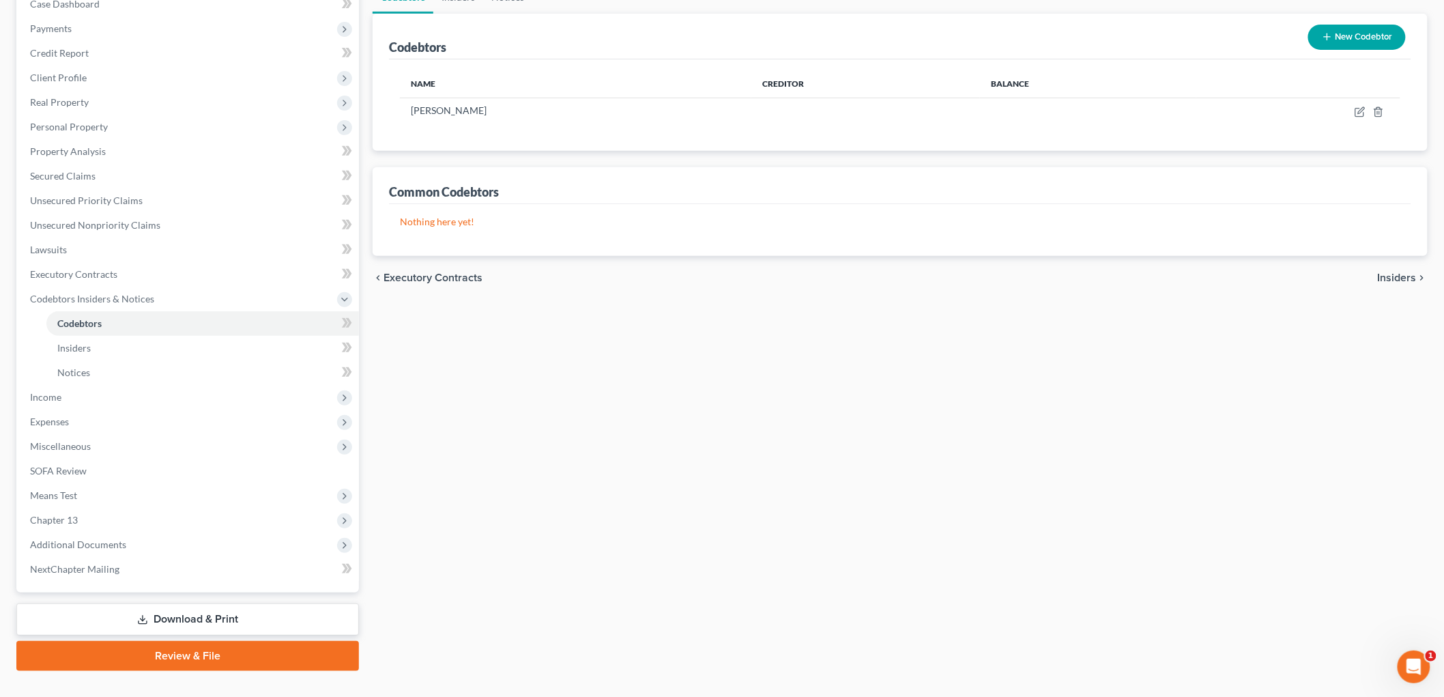
scroll to position [174, 0]
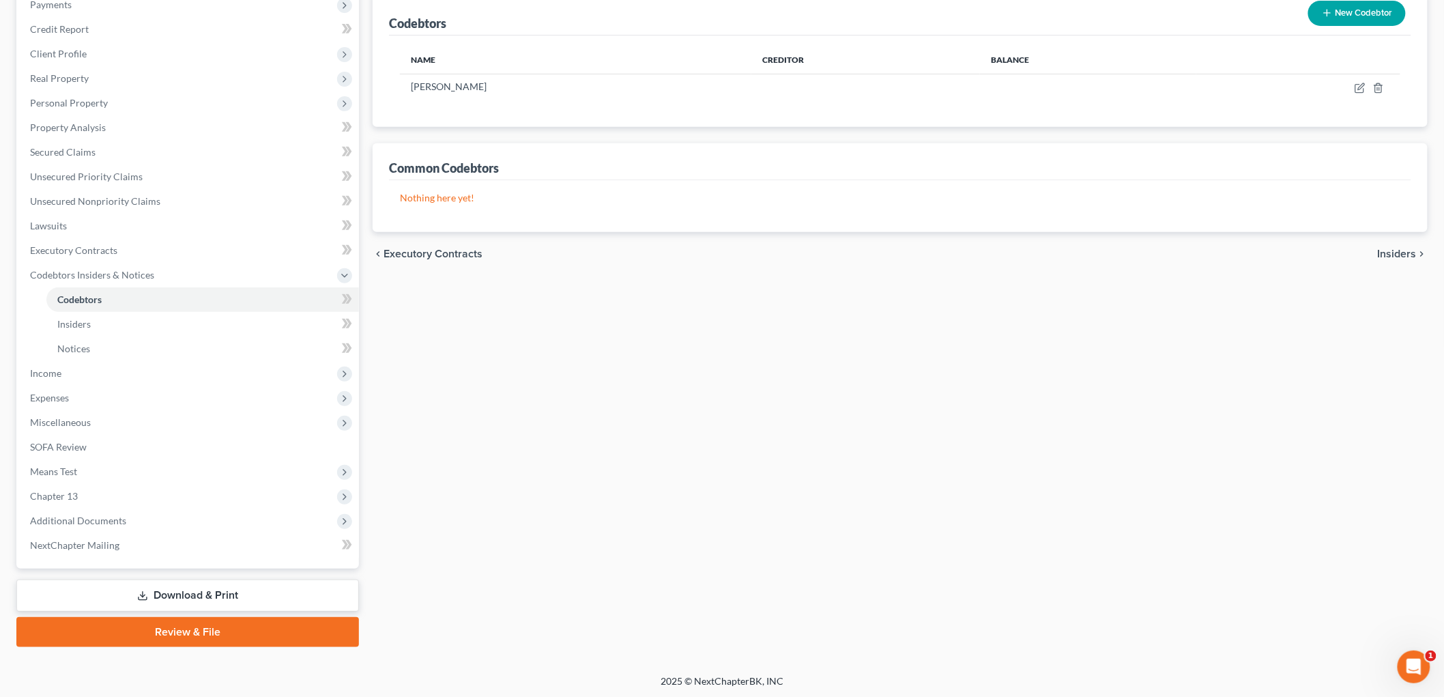
click at [202, 537] on link "Download & Print" at bounding box center [187, 596] width 343 height 32
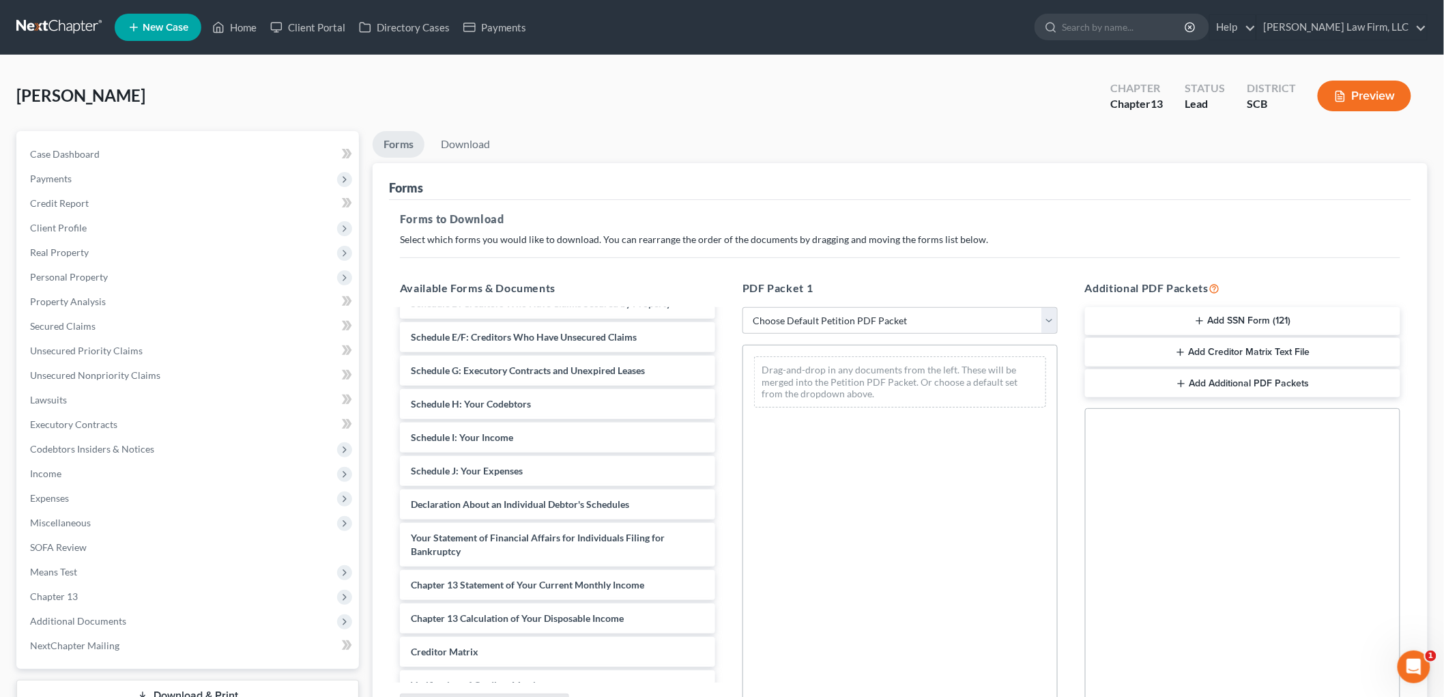
scroll to position [227, 0]
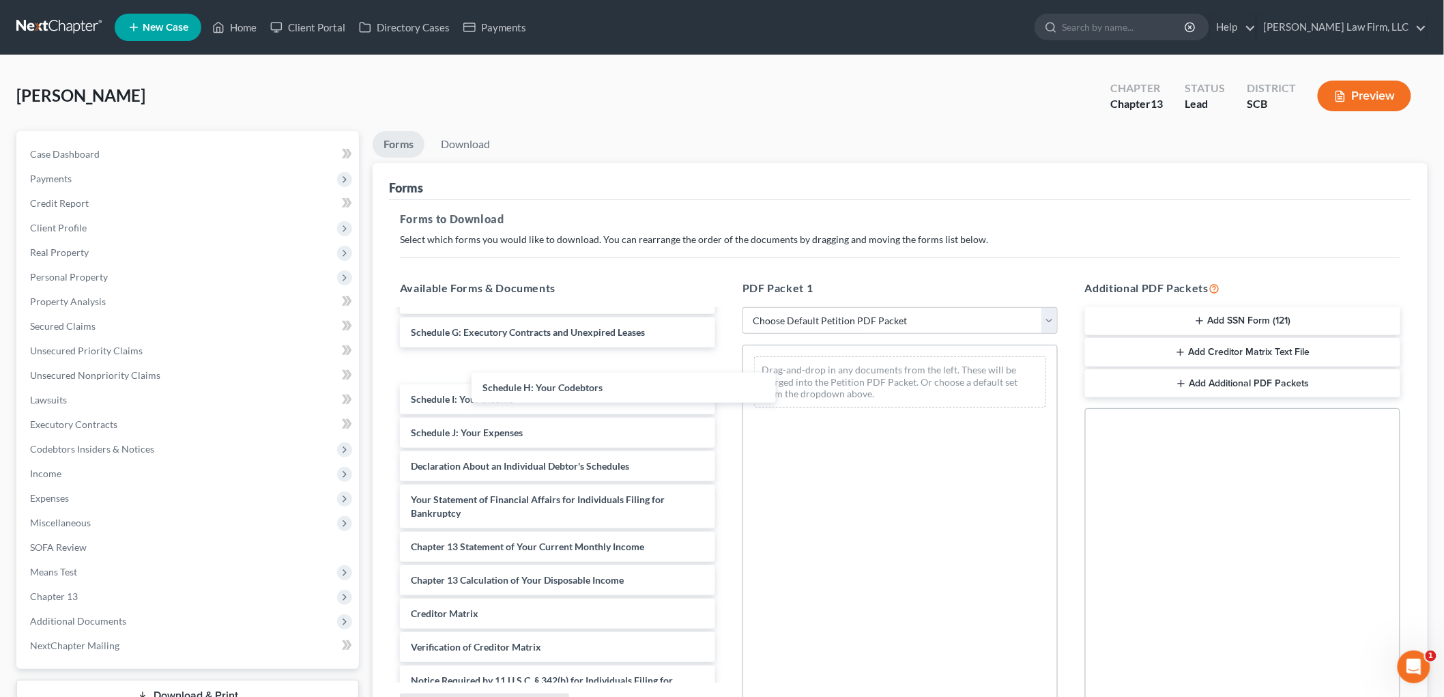
drag, startPoint x: 517, startPoint y: 362, endPoint x: 841, endPoint y: 412, distance: 328.1
click at [726, 446] on div "Schedule H: Your Codebtors Debtor's Electronic Noticing Request (DeBN) (08/14/2…" at bounding box center [557, 412] width 337 height 659
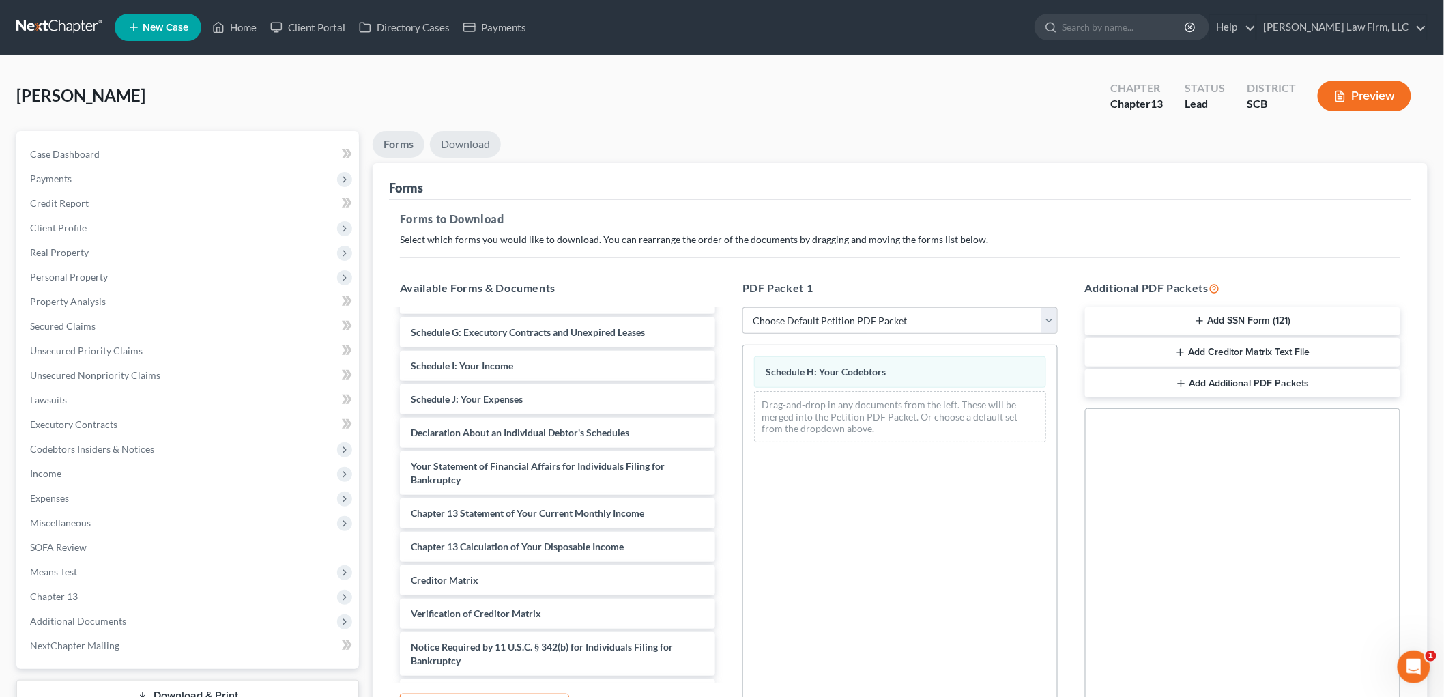
click at [490, 141] on link "Download" at bounding box center [465, 144] width 71 height 27
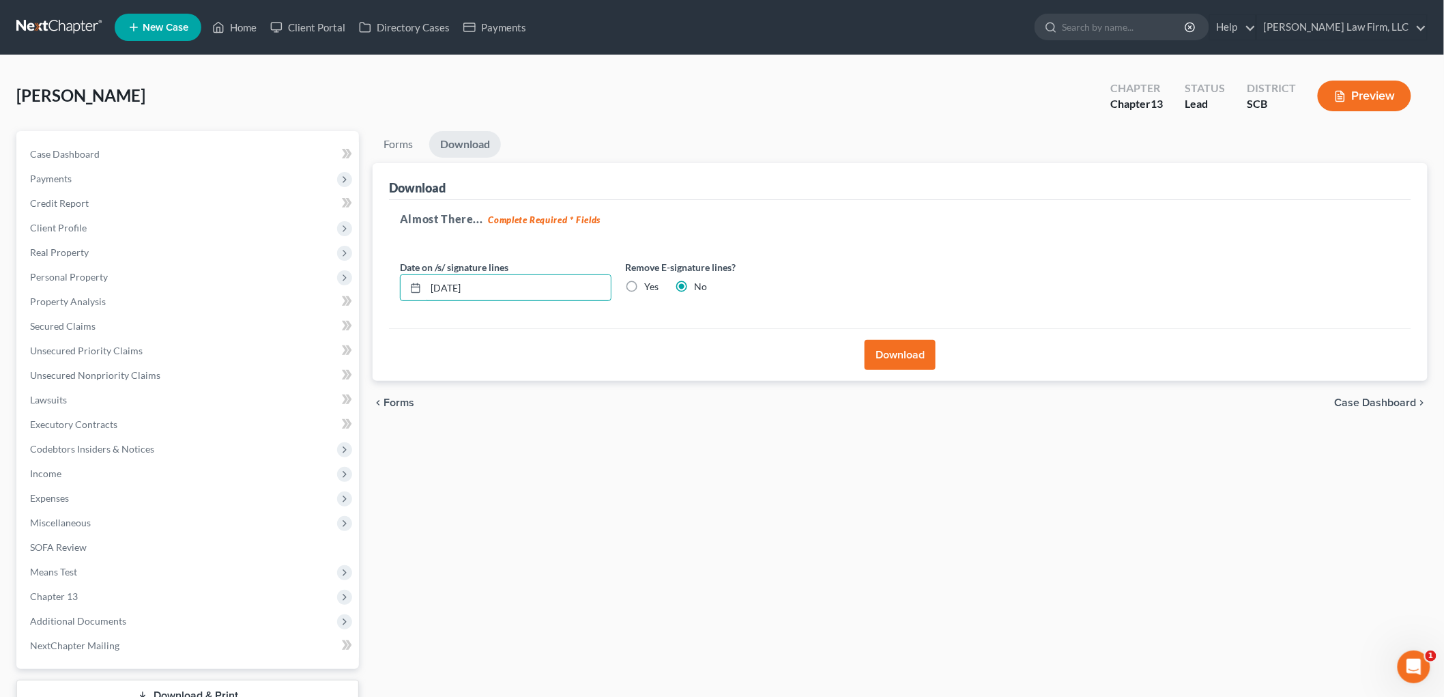
drag, startPoint x: 506, startPoint y: 297, endPoint x: 397, endPoint y: 283, distance: 110.2
click at [398, 284] on div "Date on /s/ signature lines 08/19/2025" at bounding box center [505, 281] width 225 height 42
click at [644, 283] on label "Yes" at bounding box center [651, 287] width 14 height 14
click at [650, 283] on input "Yes" at bounding box center [654, 284] width 9 height 9
radio input "true"
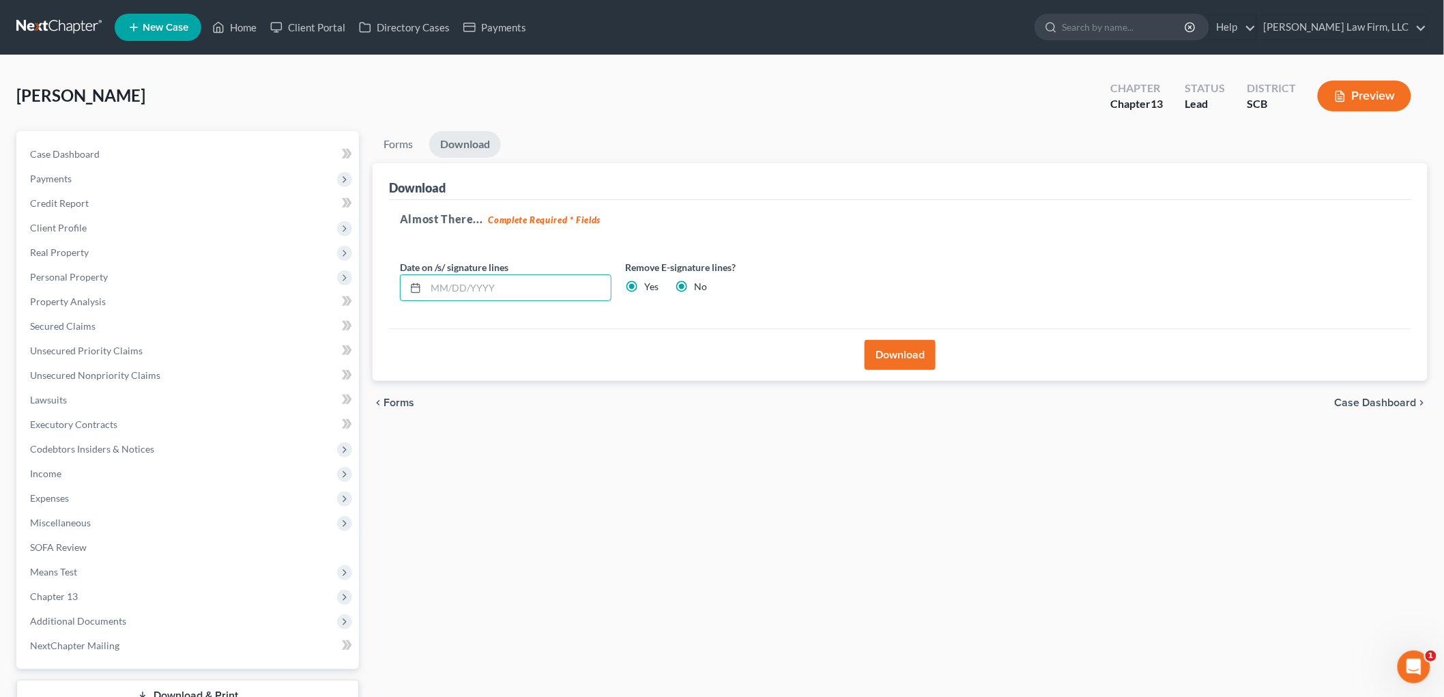
radio input "false"
click at [890, 355] on button "Download" at bounding box center [900, 355] width 71 height 30
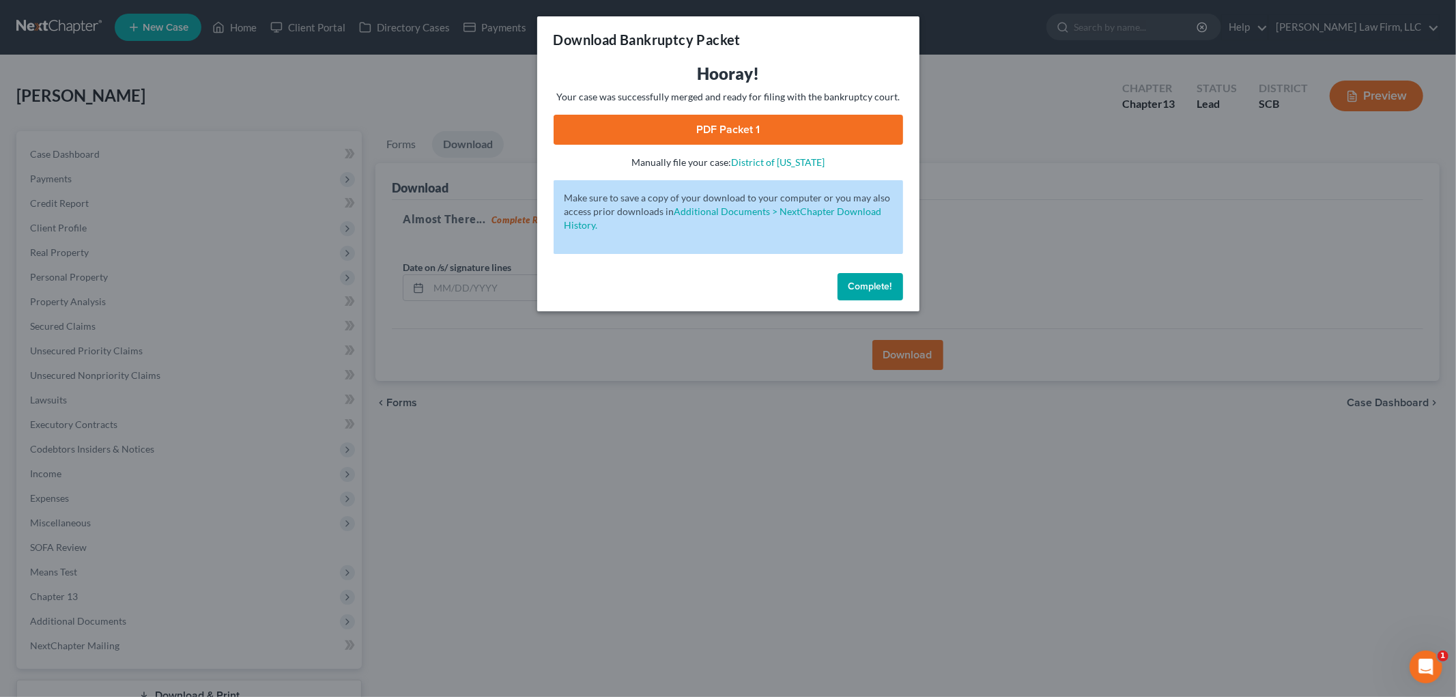
click at [803, 120] on link "PDF Packet 1" at bounding box center [729, 130] width 350 height 30
click at [436, 100] on div "Download Bankruptcy Packet Hooray! Your case was successfully merged and ready …" at bounding box center [728, 348] width 1456 height 697
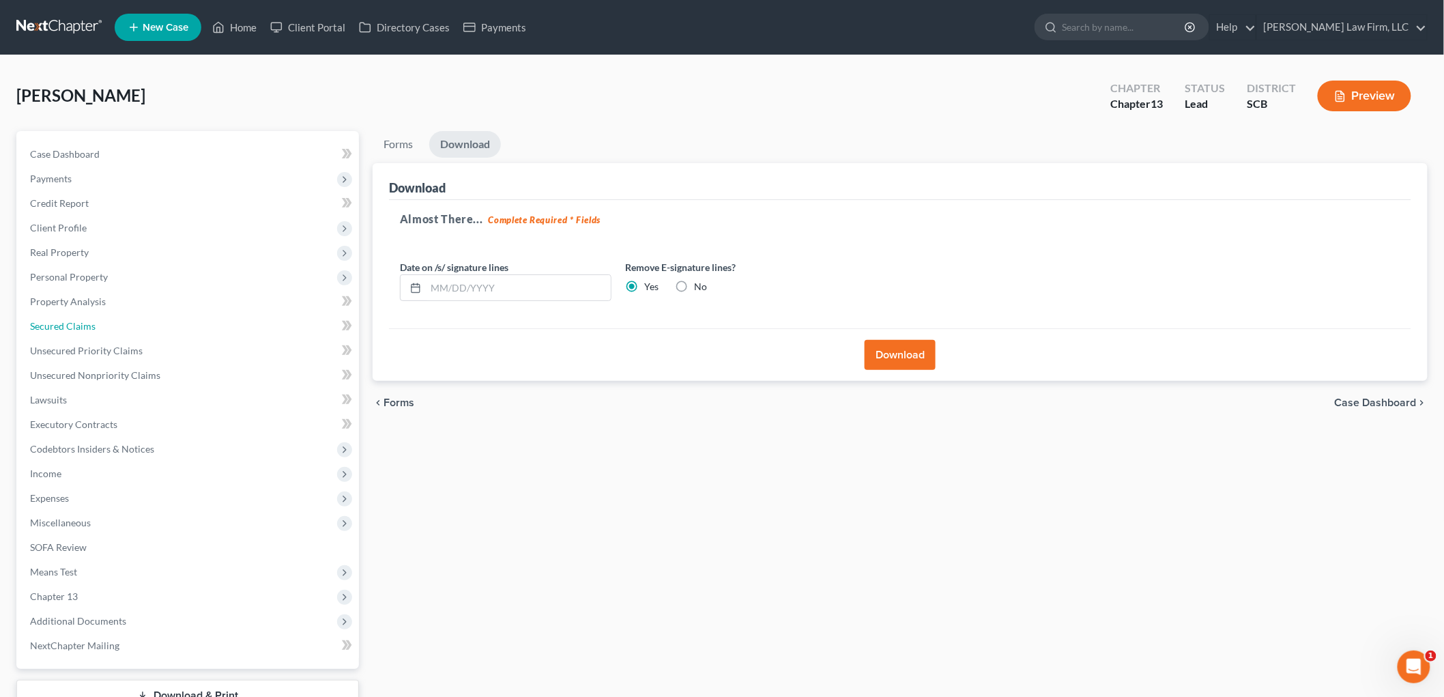
click at [79, 318] on link "Secured Claims" at bounding box center [189, 326] width 340 height 25
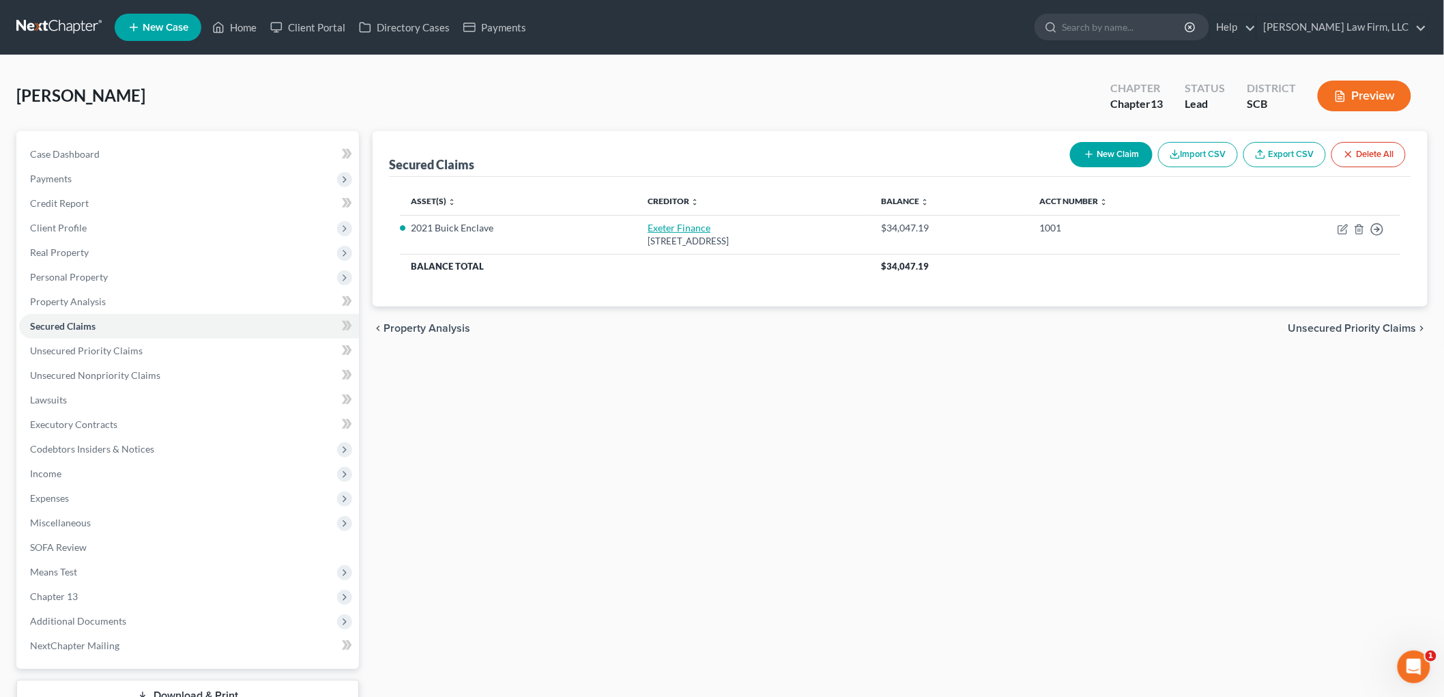
click at [648, 227] on link "Exeter Finance" at bounding box center [679, 228] width 63 height 12
select select "45"
select select "0"
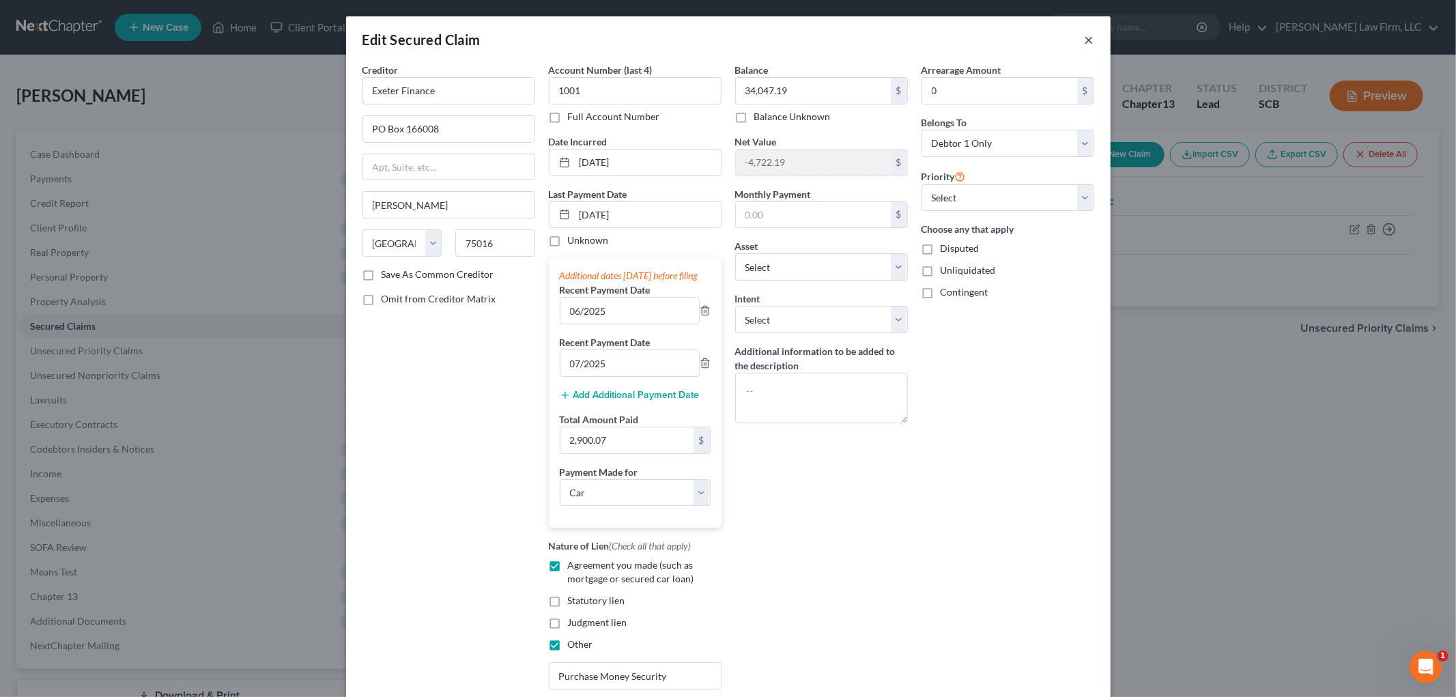
click at [935, 42] on button "×" at bounding box center [1090, 39] width 10 height 16
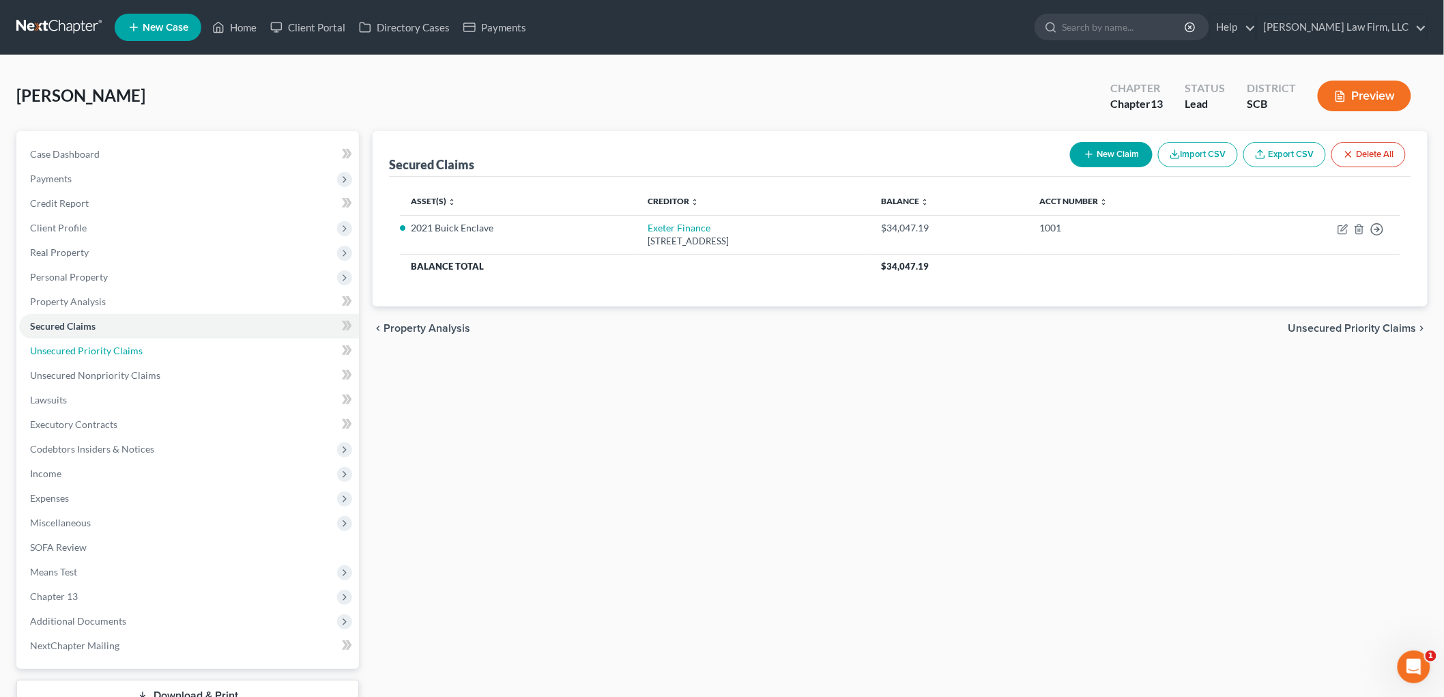
click at [87, 345] on span "Unsecured Priority Claims" at bounding box center [86, 351] width 113 height 12
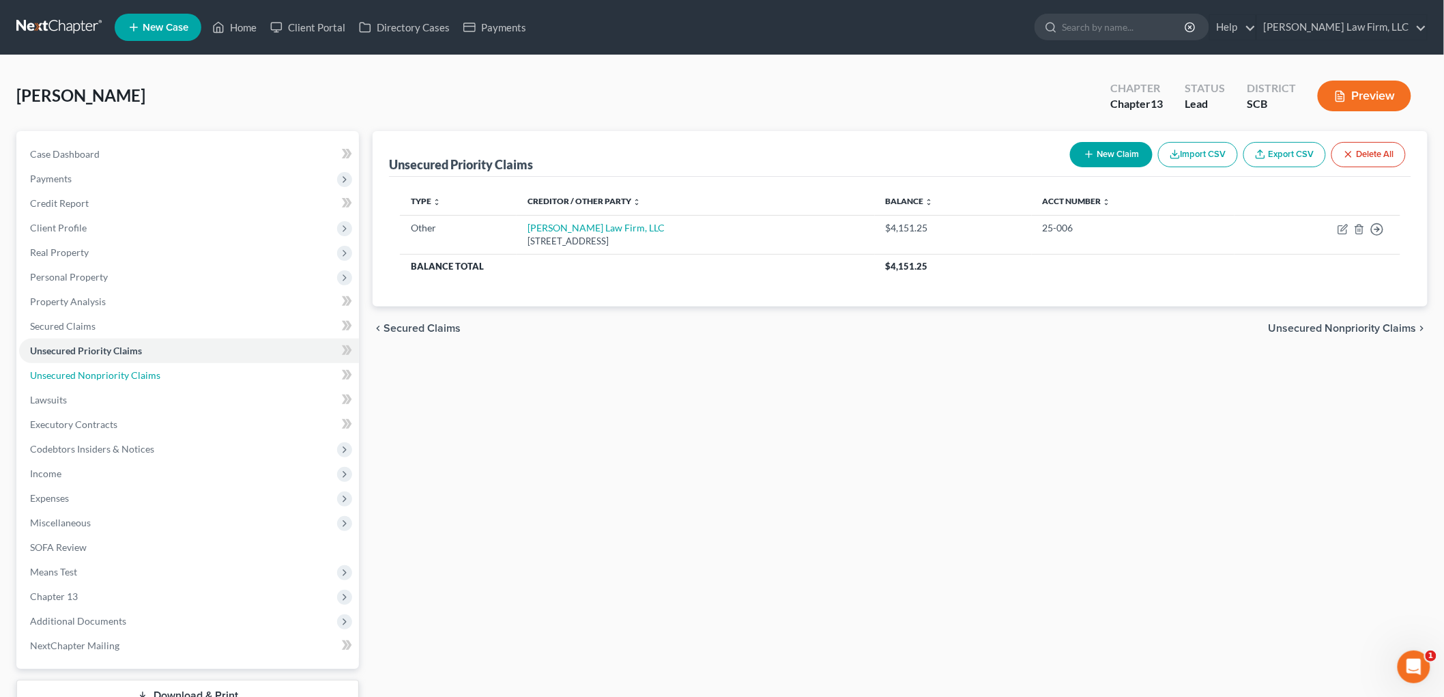
click at [147, 373] on span "Unsecured Nonpriority Claims" at bounding box center [95, 375] width 130 height 12
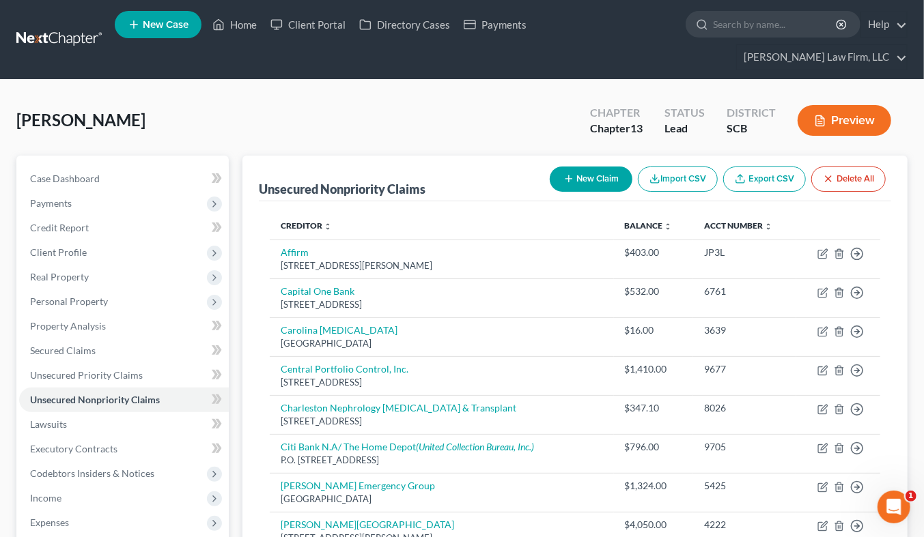
click at [72, 27] on link at bounding box center [59, 39] width 87 height 25
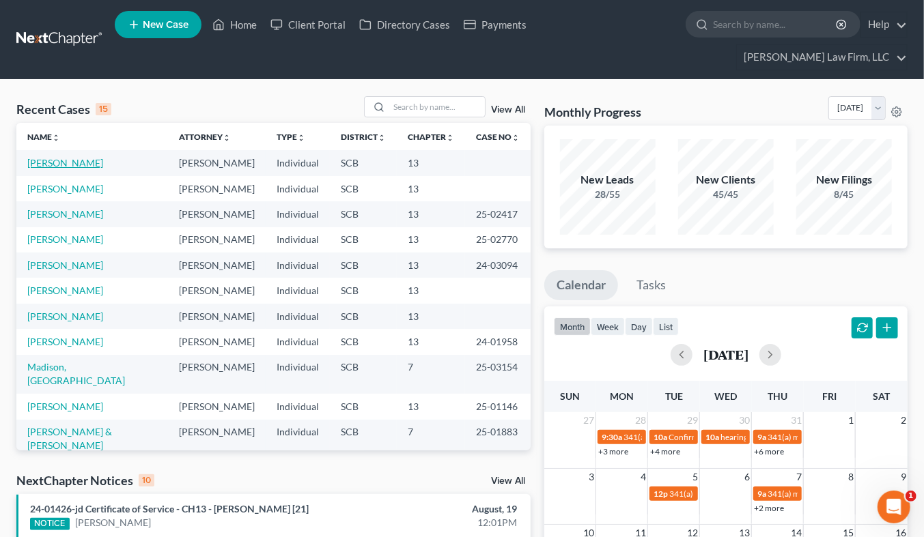
click at [79, 157] on link "[PERSON_NAME]" at bounding box center [65, 163] width 76 height 12
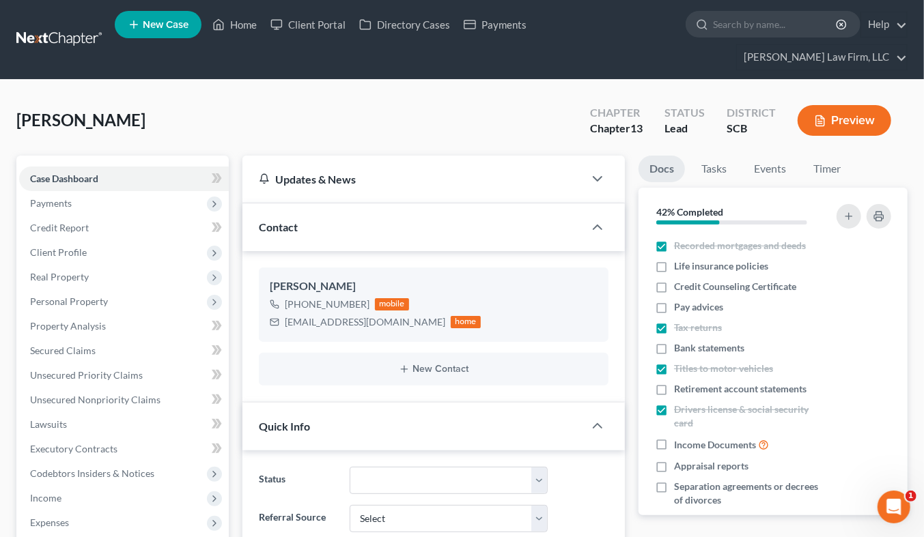
select select "2"
click at [59, 246] on span "Client Profile" at bounding box center [58, 252] width 57 height 12
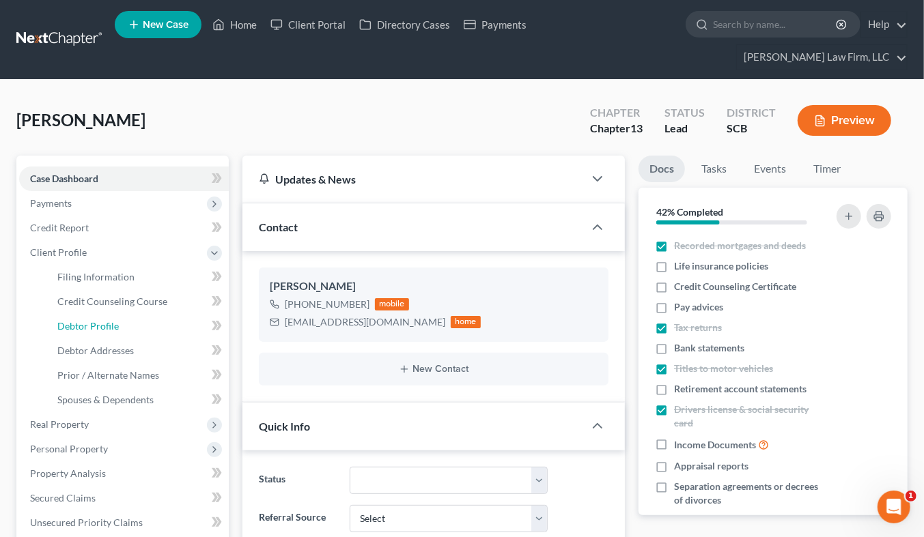
drag, startPoint x: 119, startPoint y: 301, endPoint x: 931, endPoint y: 225, distance: 815.2
click at [119, 314] on link "Debtor Profile" at bounding box center [137, 326] width 182 height 25
select select "1"
select select "3"
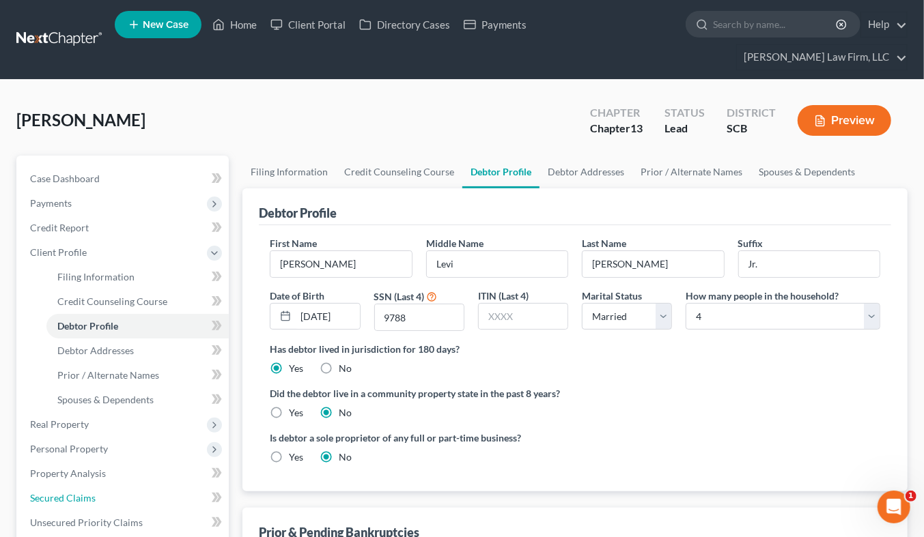
click at [98, 486] on link "Secured Claims" at bounding box center [124, 498] width 210 height 25
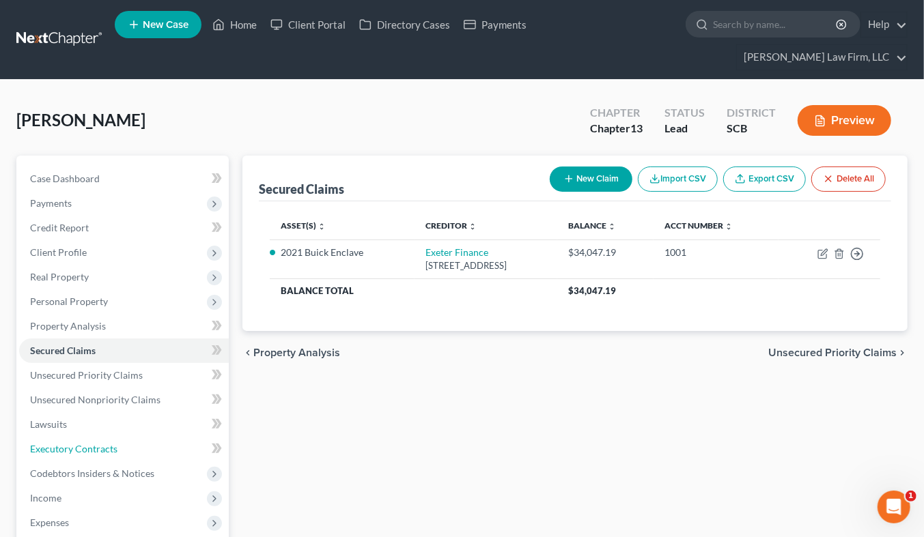
click at [69, 437] on link "Executory Contracts" at bounding box center [124, 449] width 210 height 25
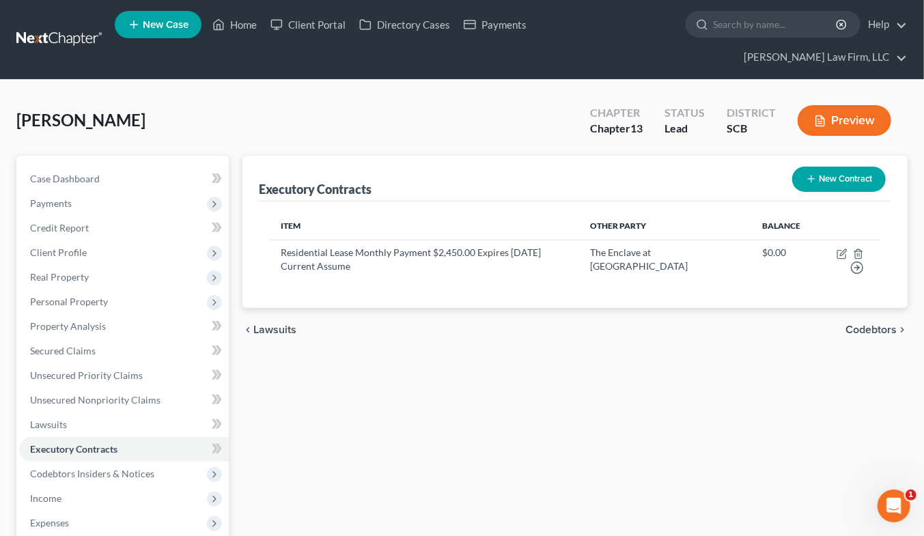
click at [38, 27] on link at bounding box center [59, 39] width 87 height 25
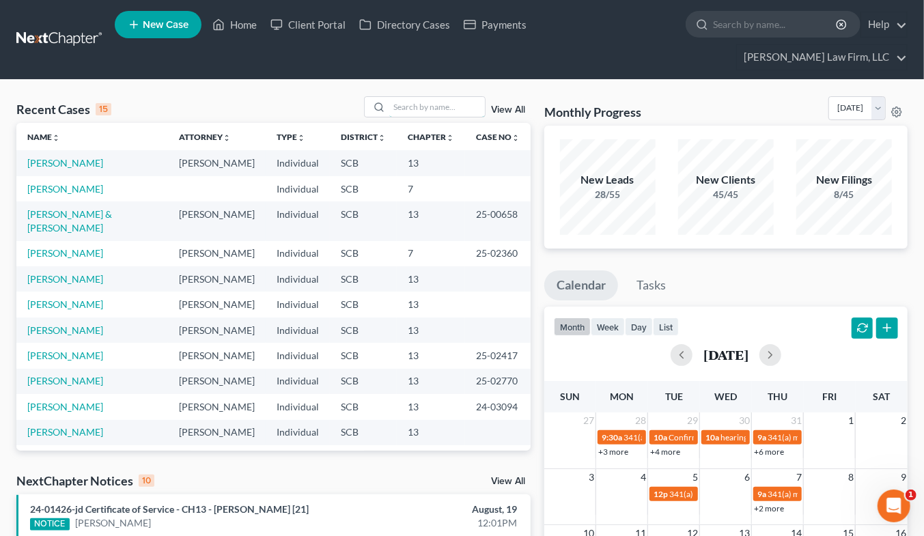
click at [455, 97] on input "search" at bounding box center [437, 107] width 96 height 20
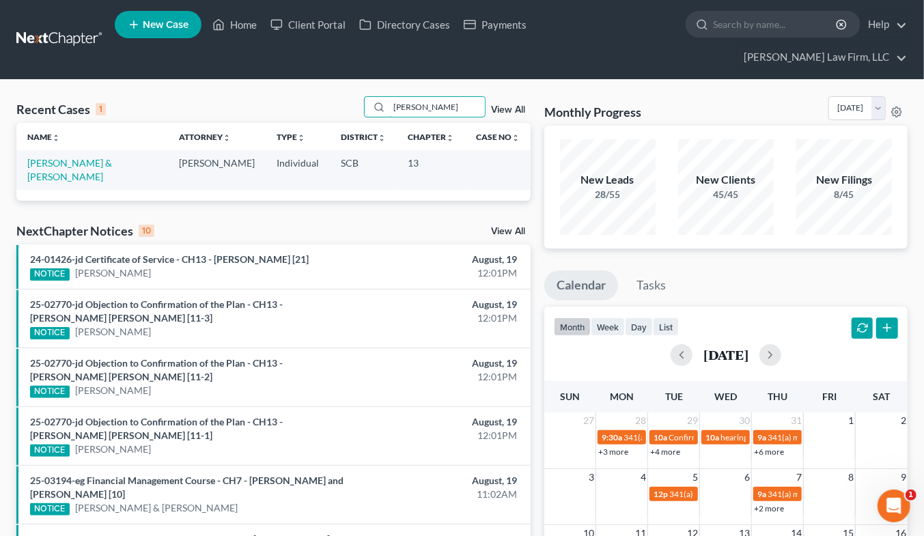
type input "[PERSON_NAME]"
click at [112, 157] on link "[PERSON_NAME] & [PERSON_NAME]" at bounding box center [69, 169] width 85 height 25
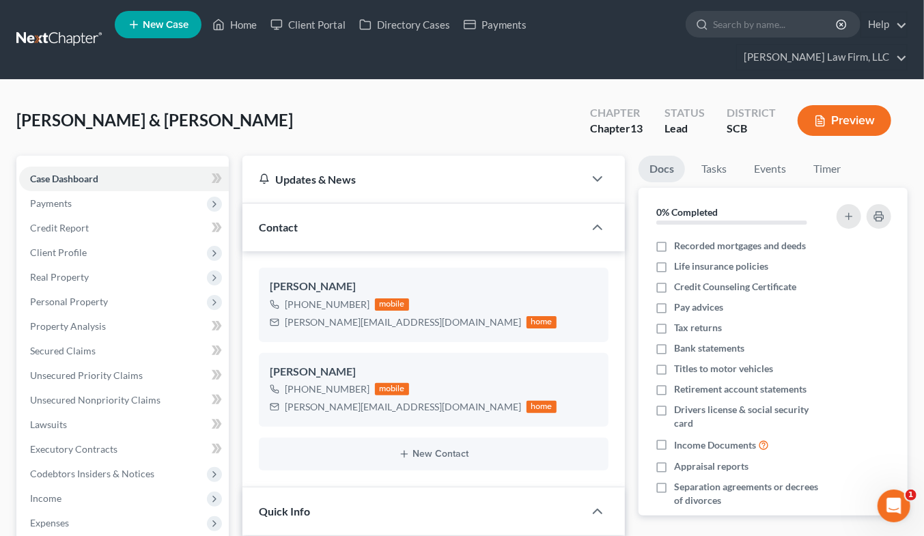
select select "2"
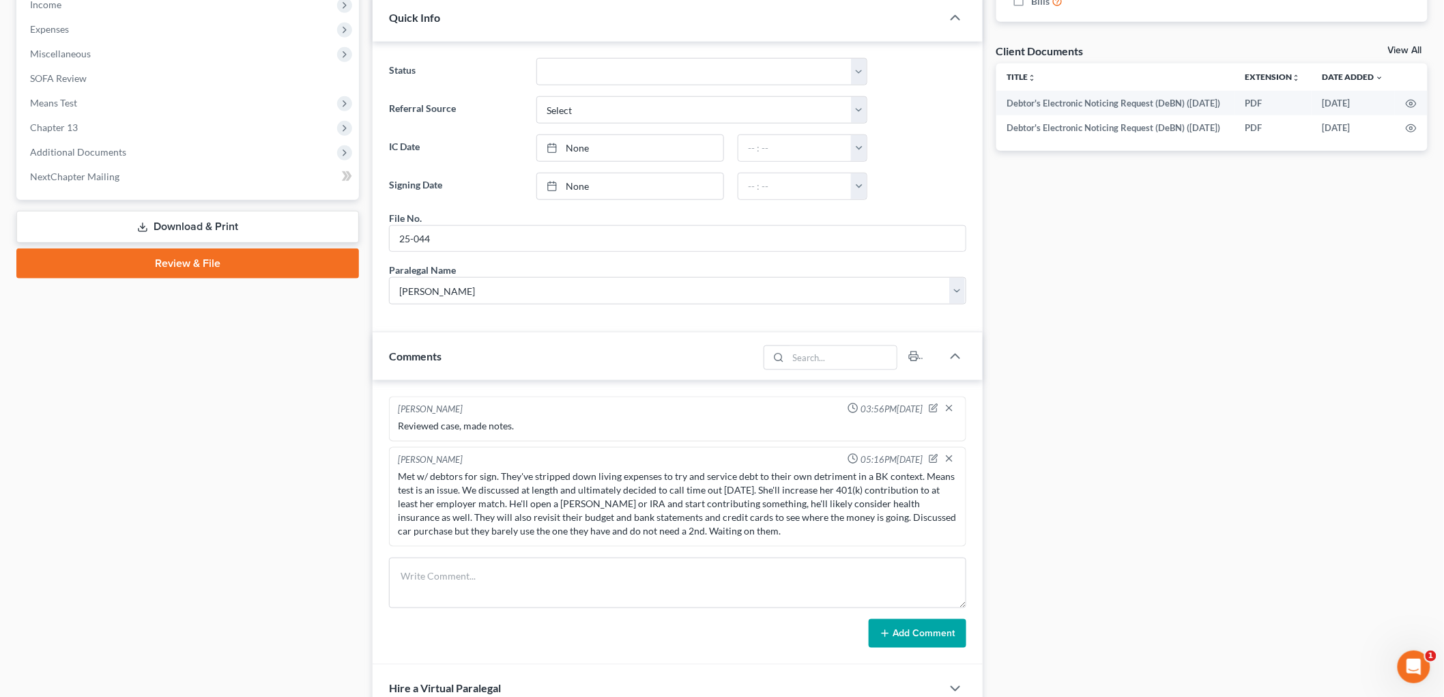
scroll to position [179, 0]
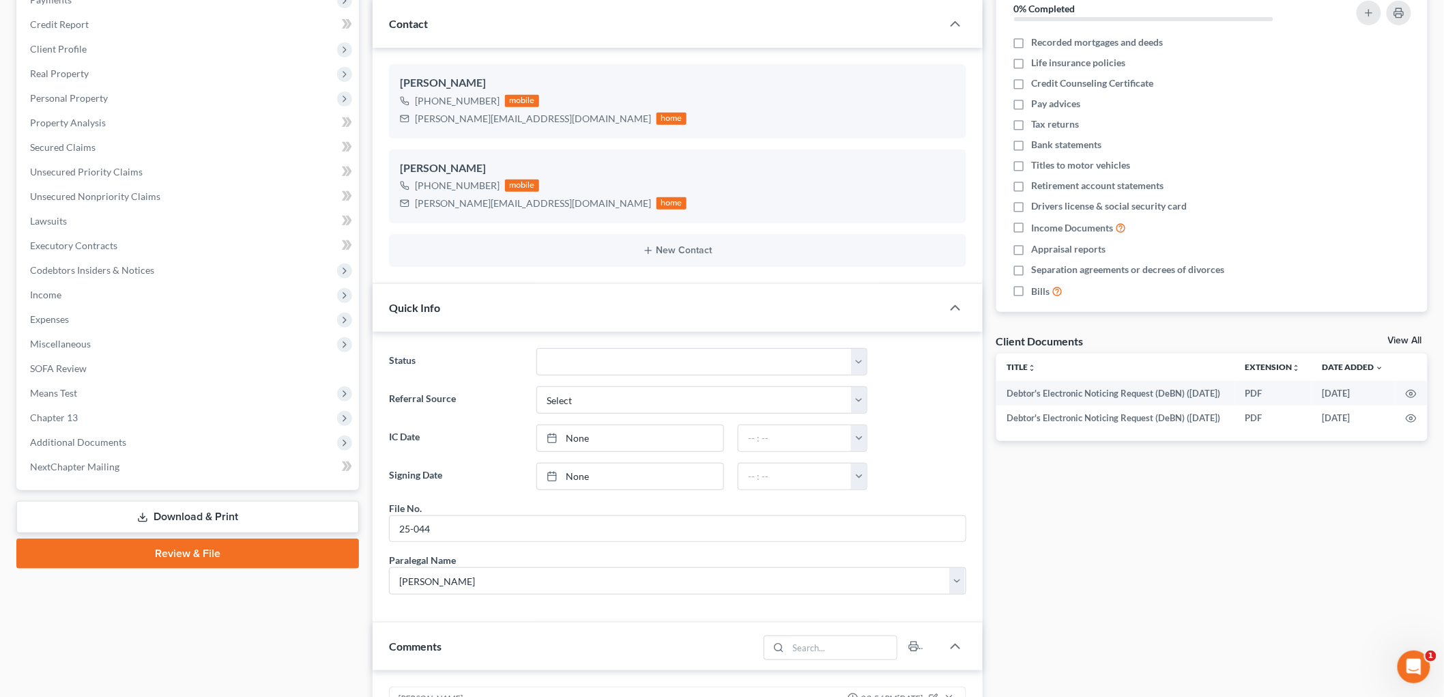
click at [87, 294] on span "Income" at bounding box center [189, 295] width 340 height 25
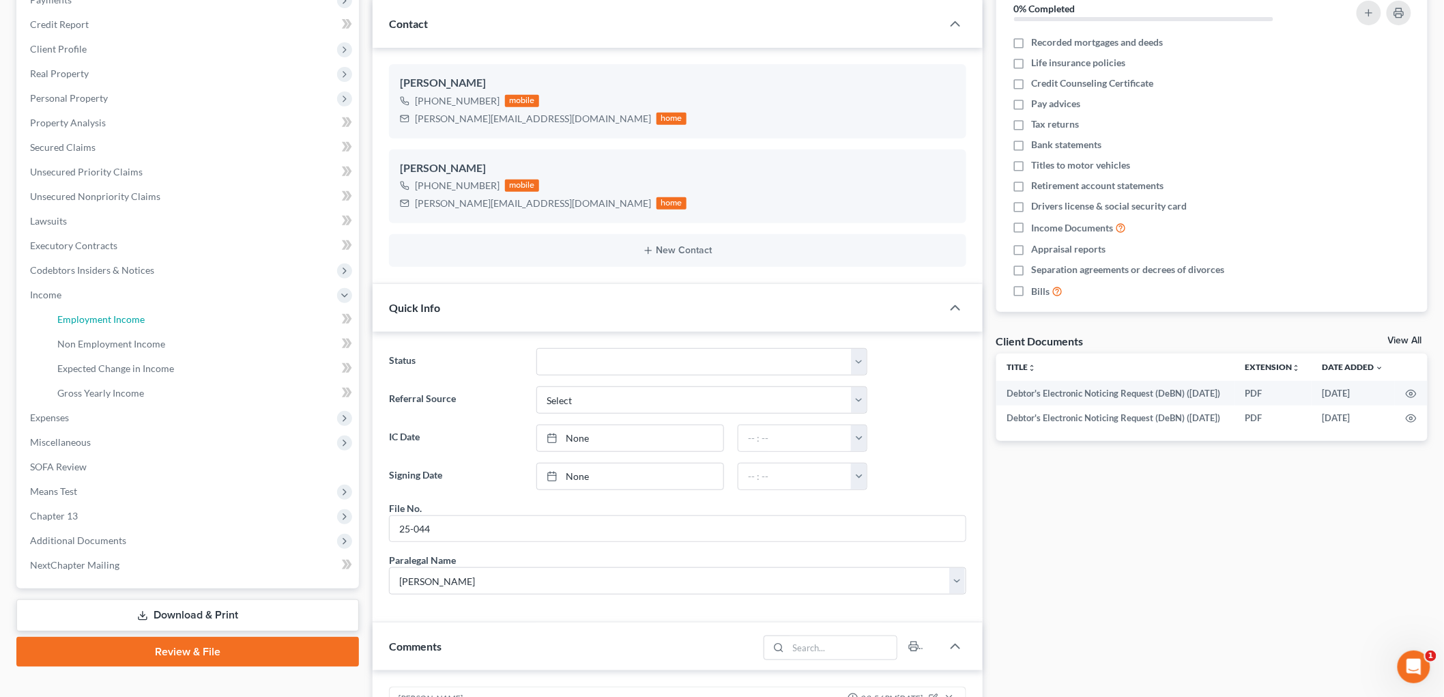
click at [104, 317] on span "Employment Income" at bounding box center [100, 319] width 87 height 12
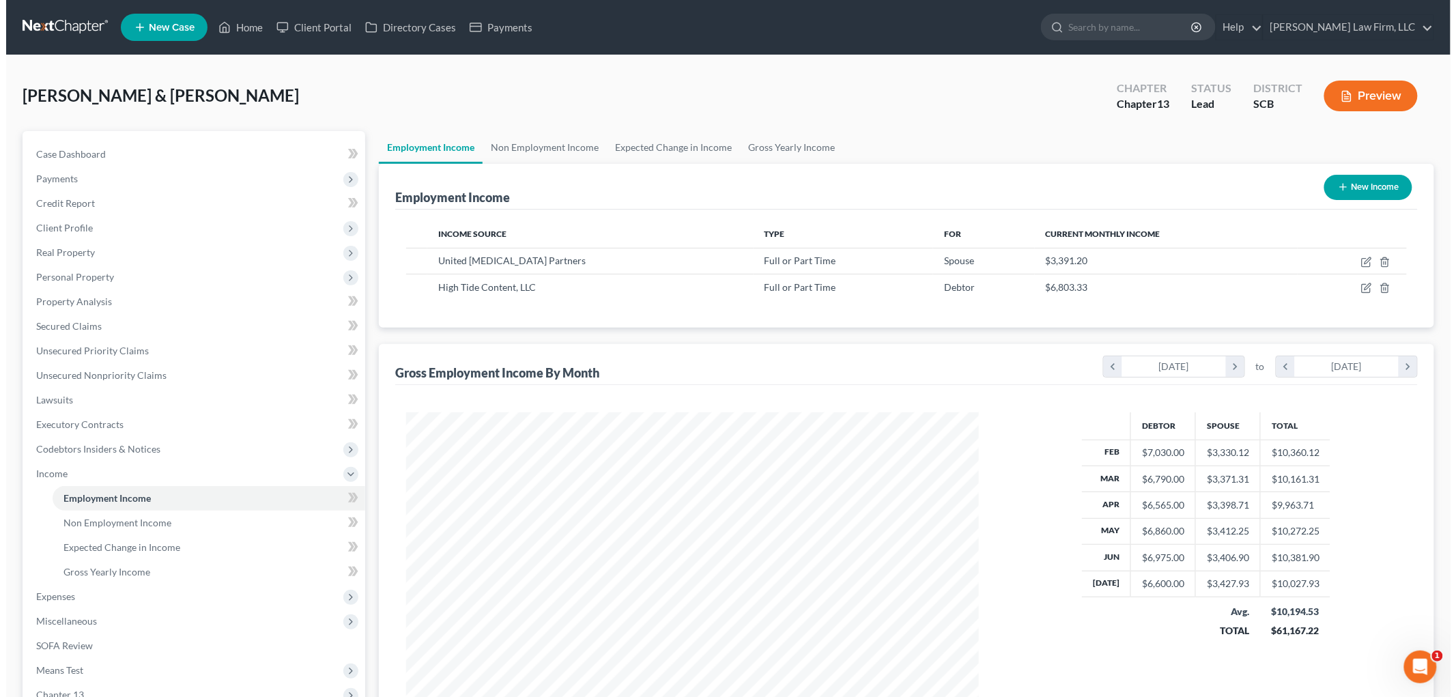
scroll to position [285, 599]
click at [935, 100] on button "Preview" at bounding box center [1365, 96] width 94 height 31
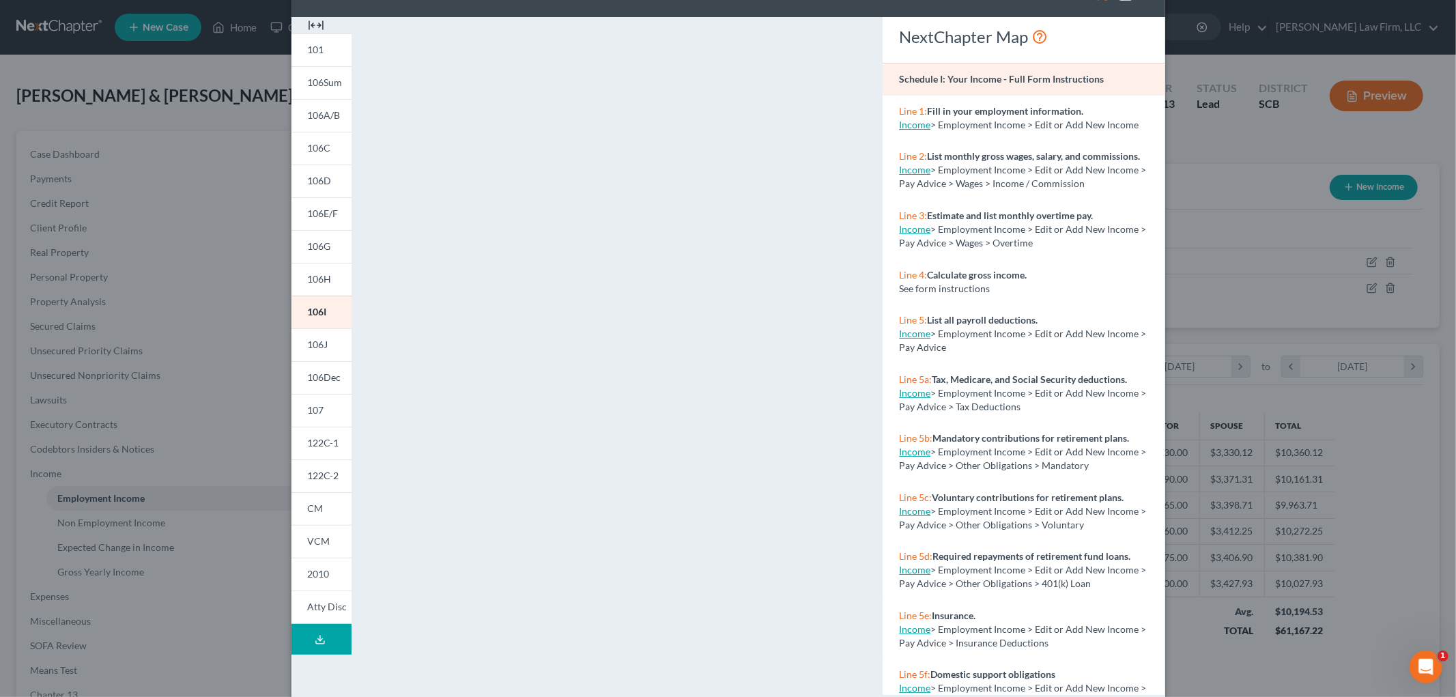
scroll to position [73, 0]
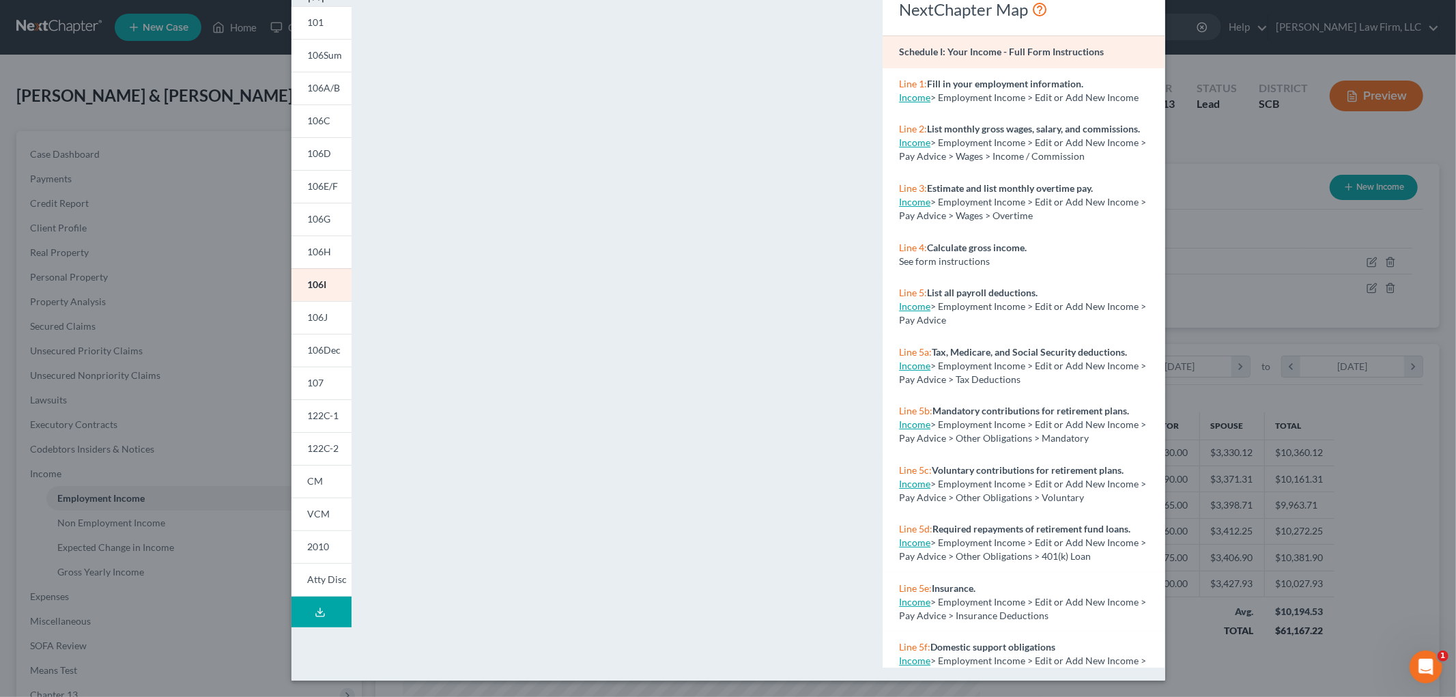
click at [300, 316] on link "106J" at bounding box center [321, 317] width 60 height 33
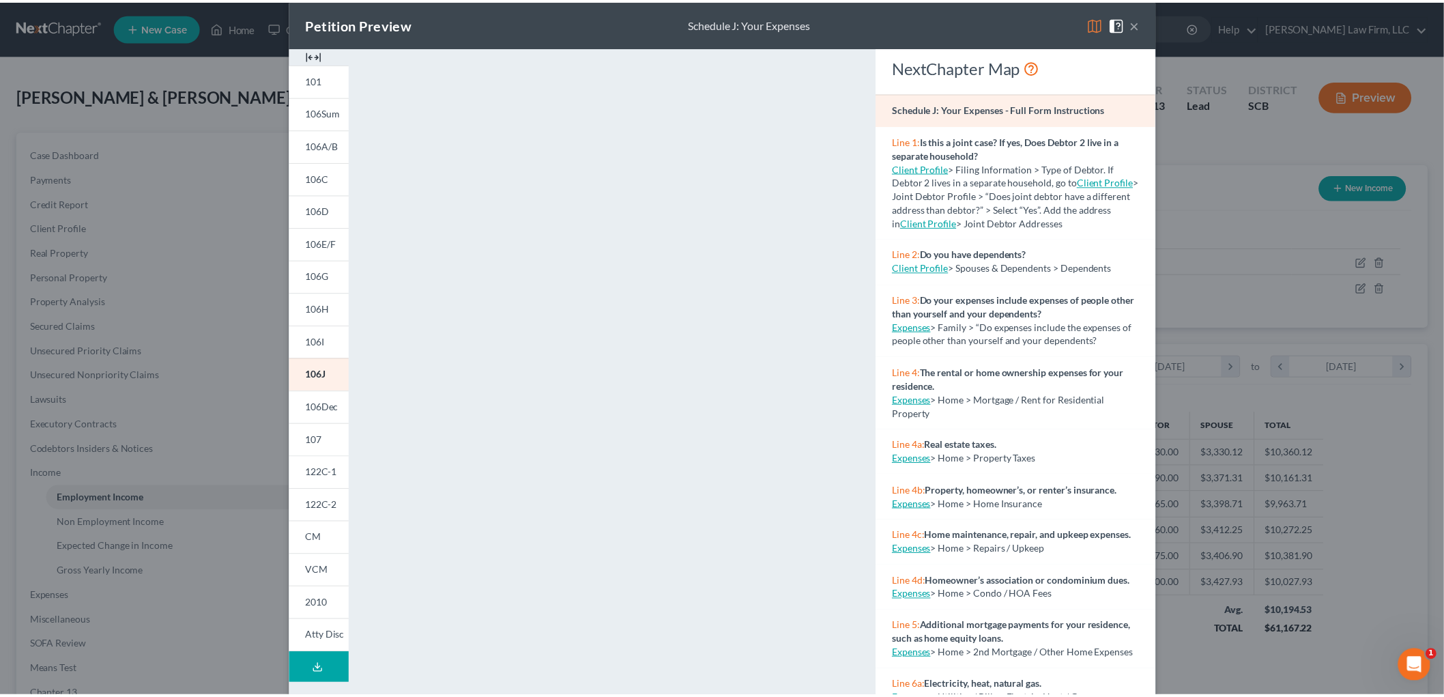
scroll to position [0, 0]
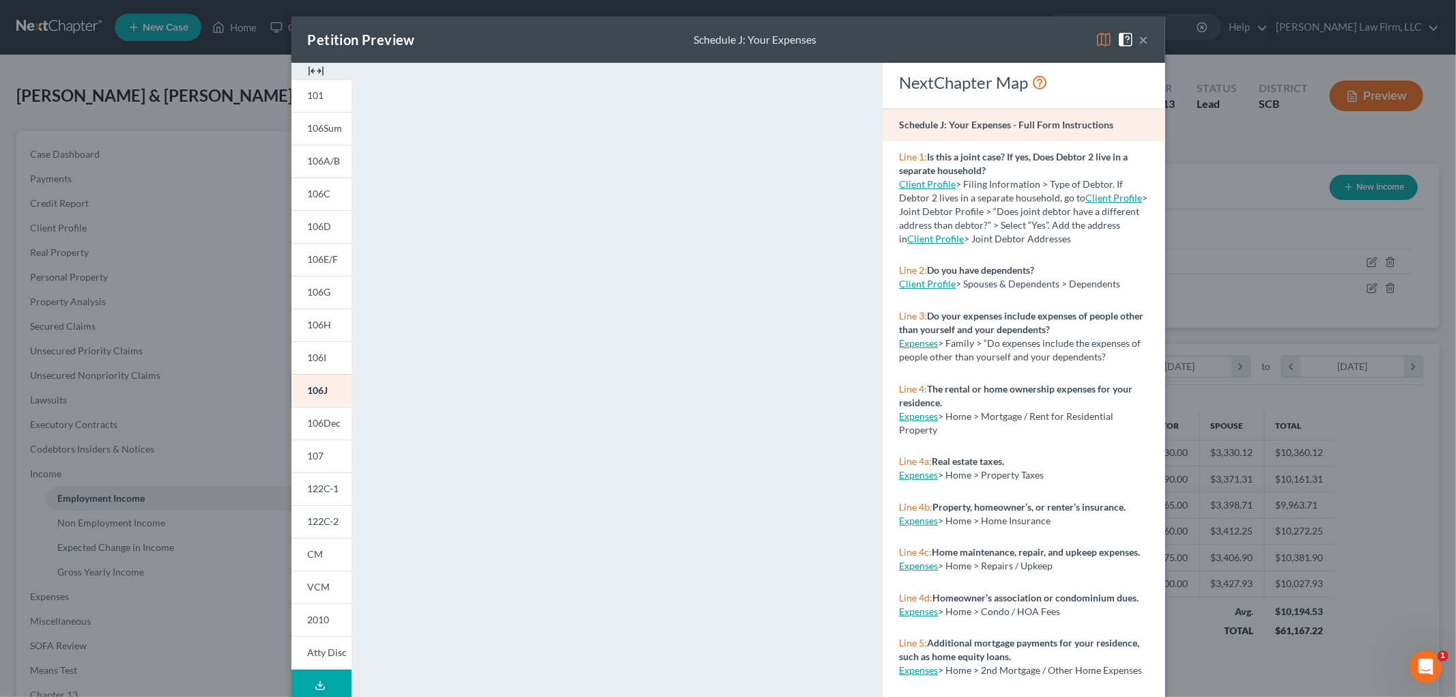
click at [935, 34] on button "×" at bounding box center [1144, 39] width 10 height 16
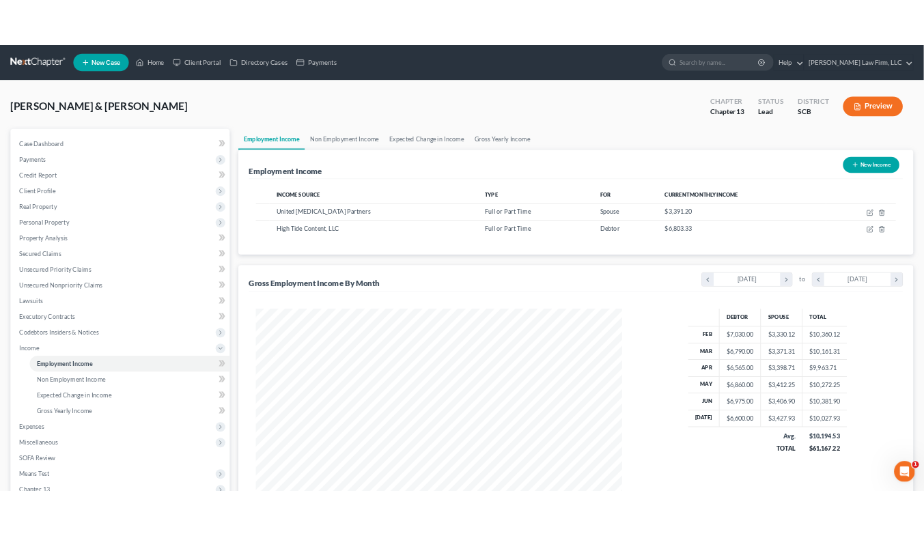
scroll to position [682377, 682250]
